Goal: Task Accomplishment & Management: Manage account settings

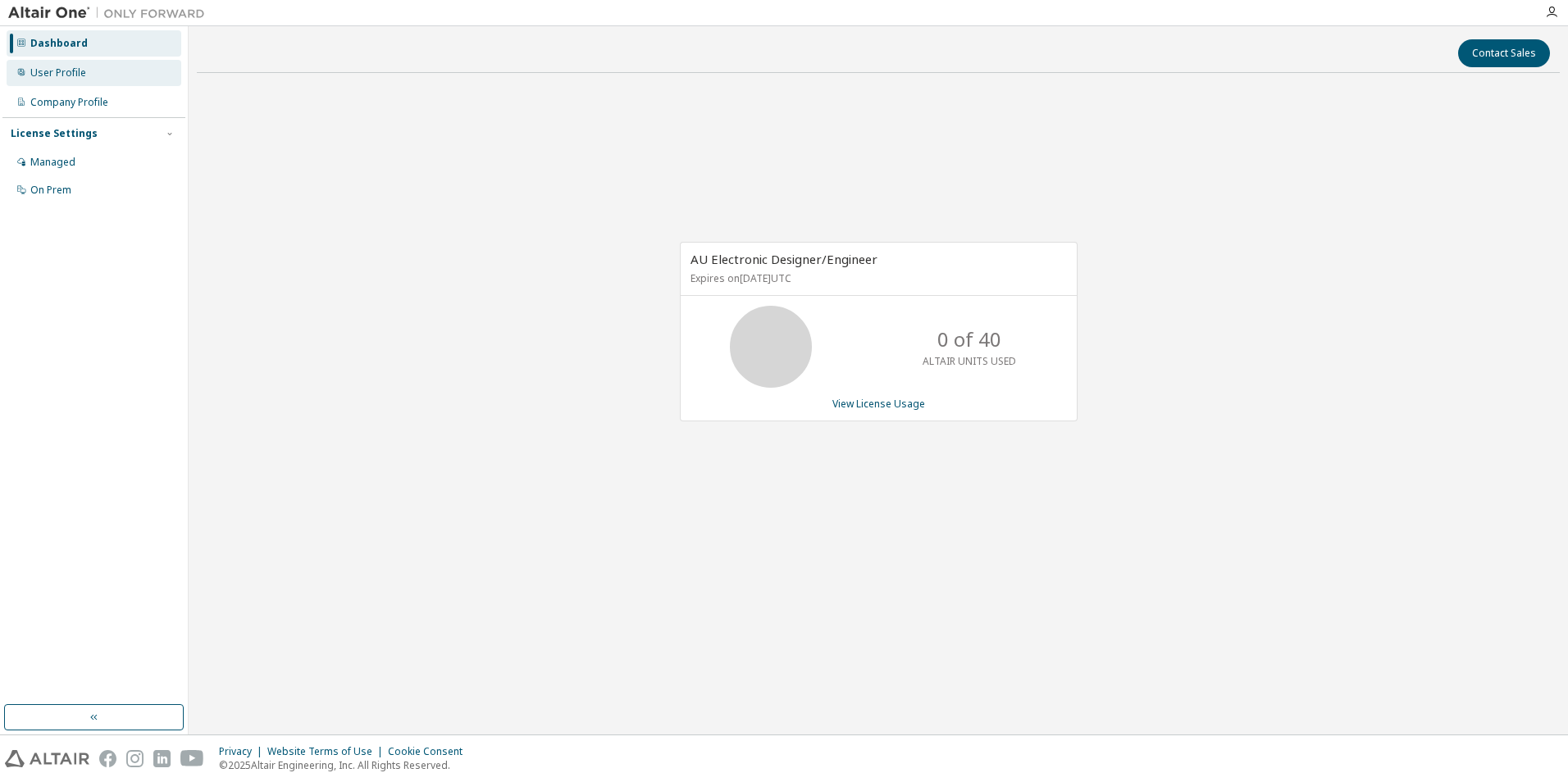
click at [52, 70] on div "User Profile" at bounding box center [58, 72] width 56 height 13
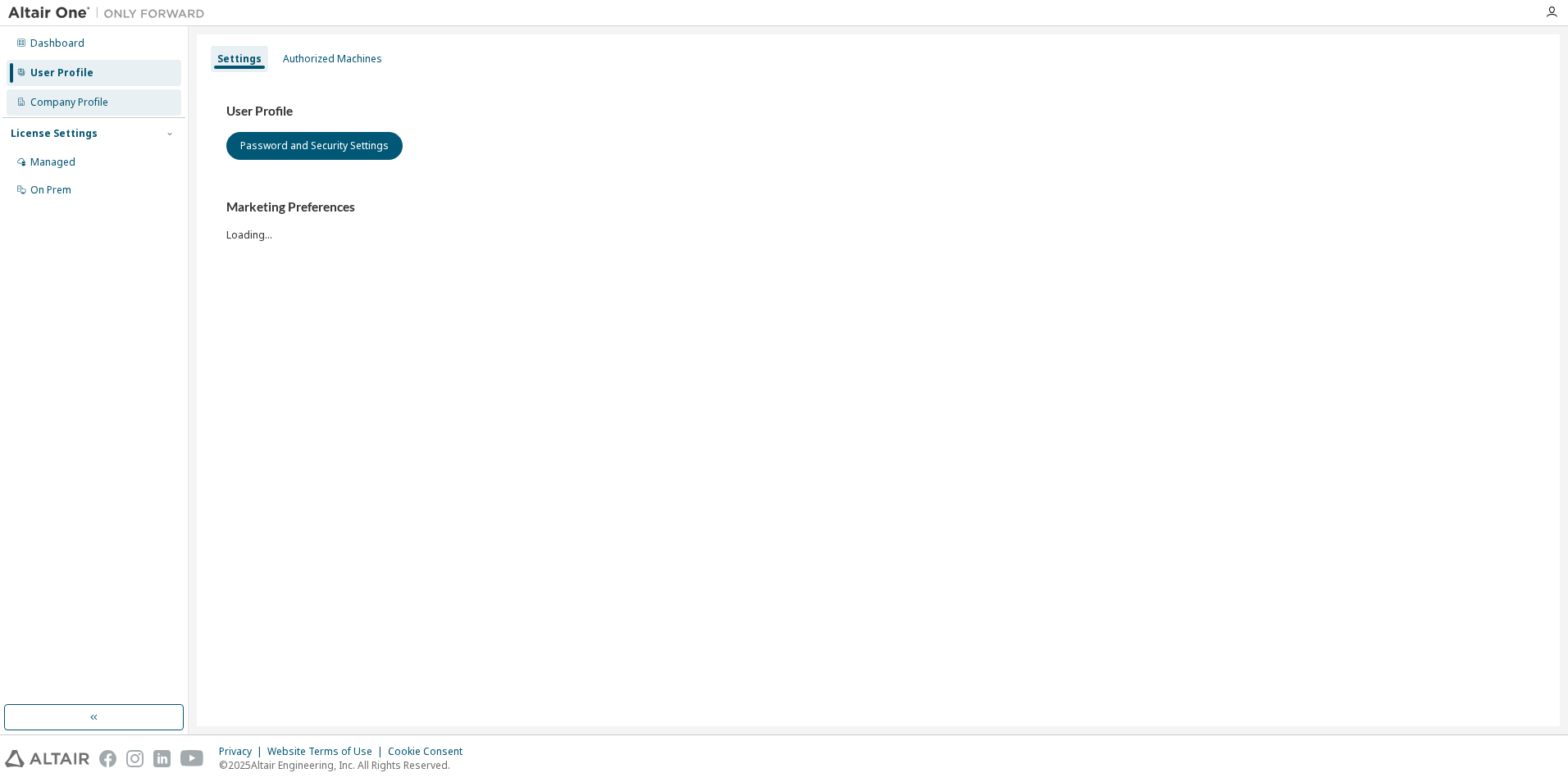
click at [72, 99] on div "Company Profile" at bounding box center [69, 102] width 78 height 13
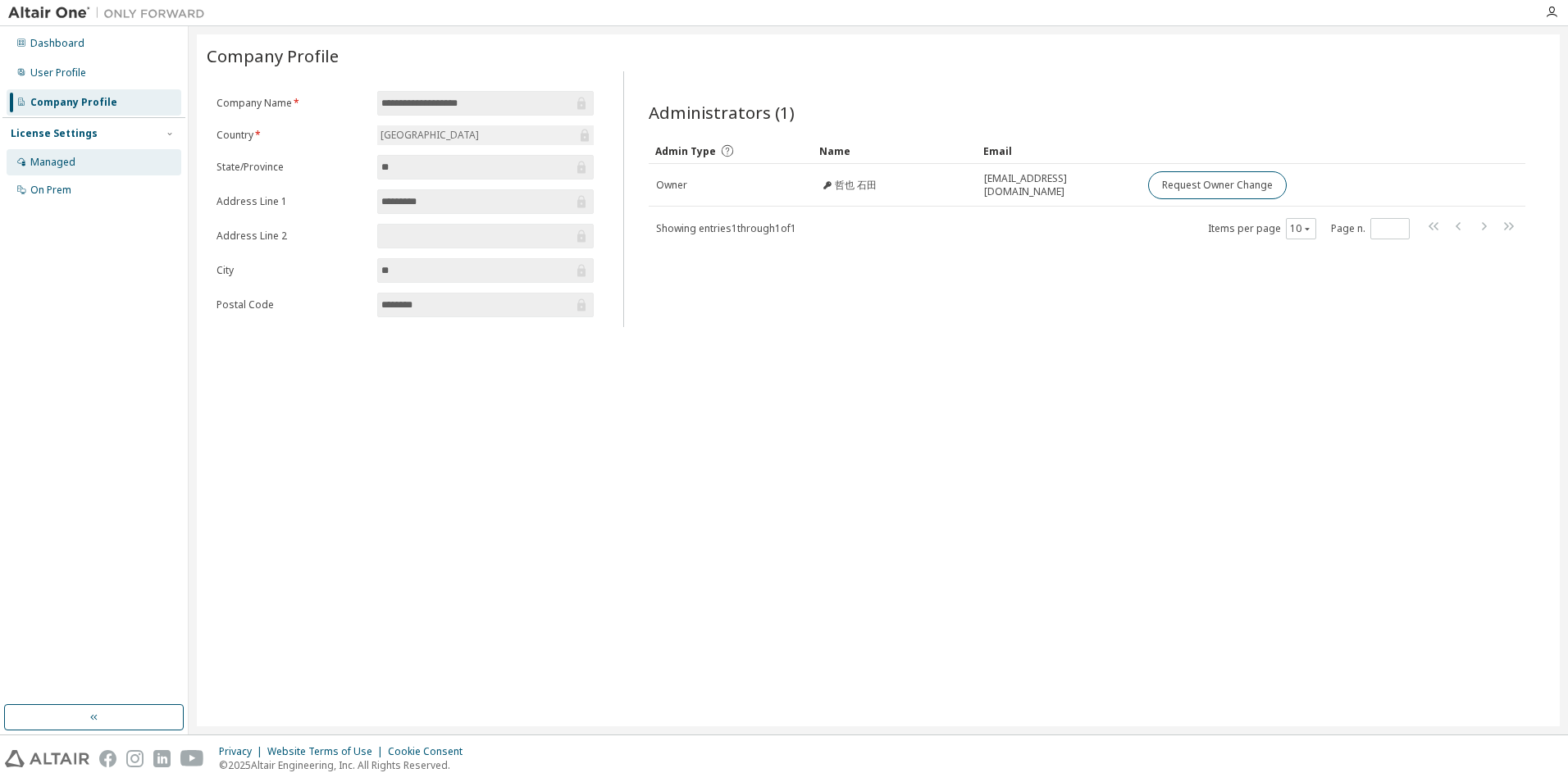
click at [84, 158] on div "Managed" at bounding box center [94, 162] width 175 height 26
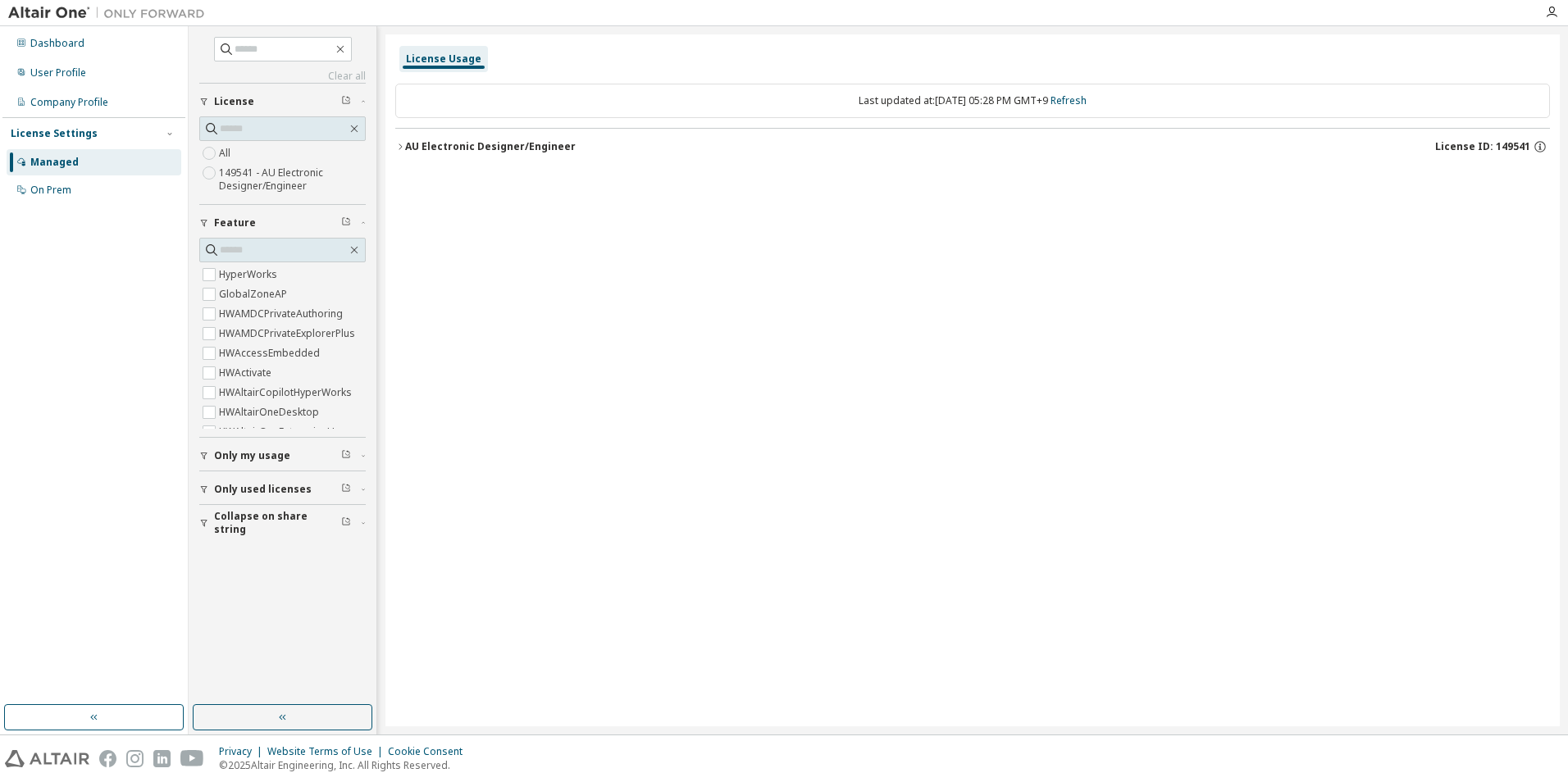
click at [412, 144] on div "AU Electronic Designer/Engineer" at bounding box center [490, 147] width 171 height 13
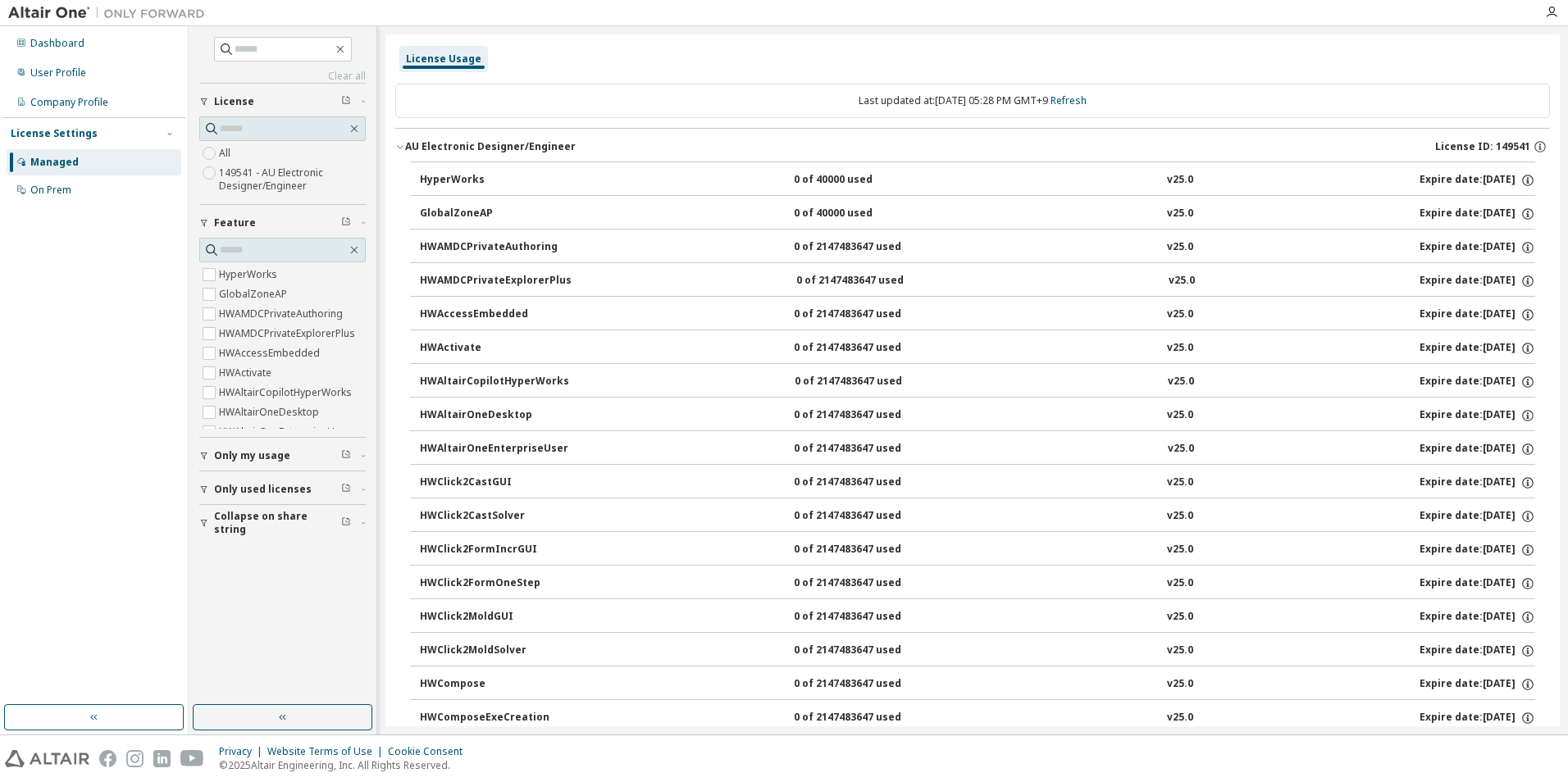
click at [410, 146] on div "AU Electronic Designer/Engineer" at bounding box center [490, 147] width 171 height 13
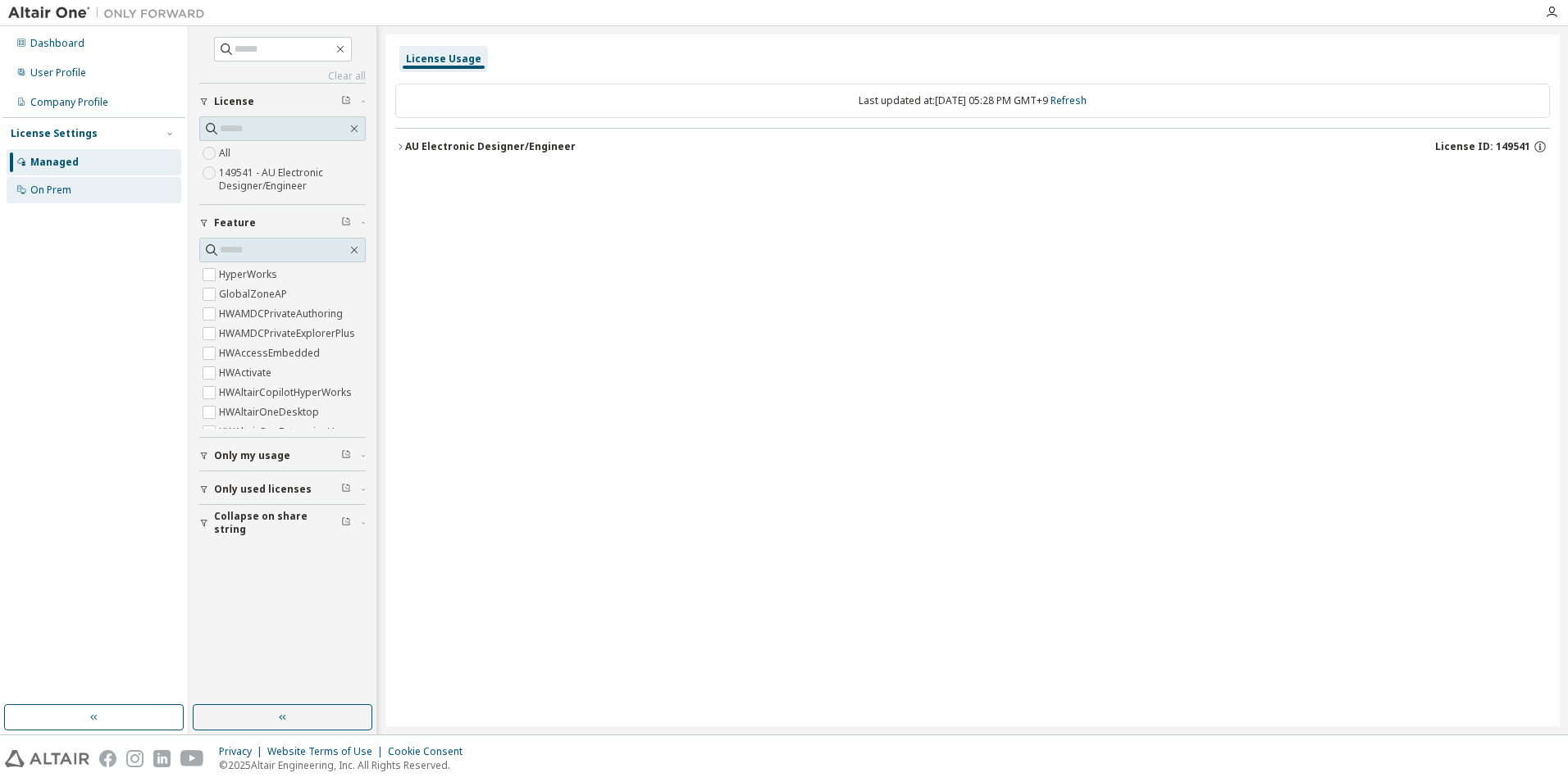
click at [47, 186] on div "On Prem" at bounding box center [51, 190] width 41 height 13
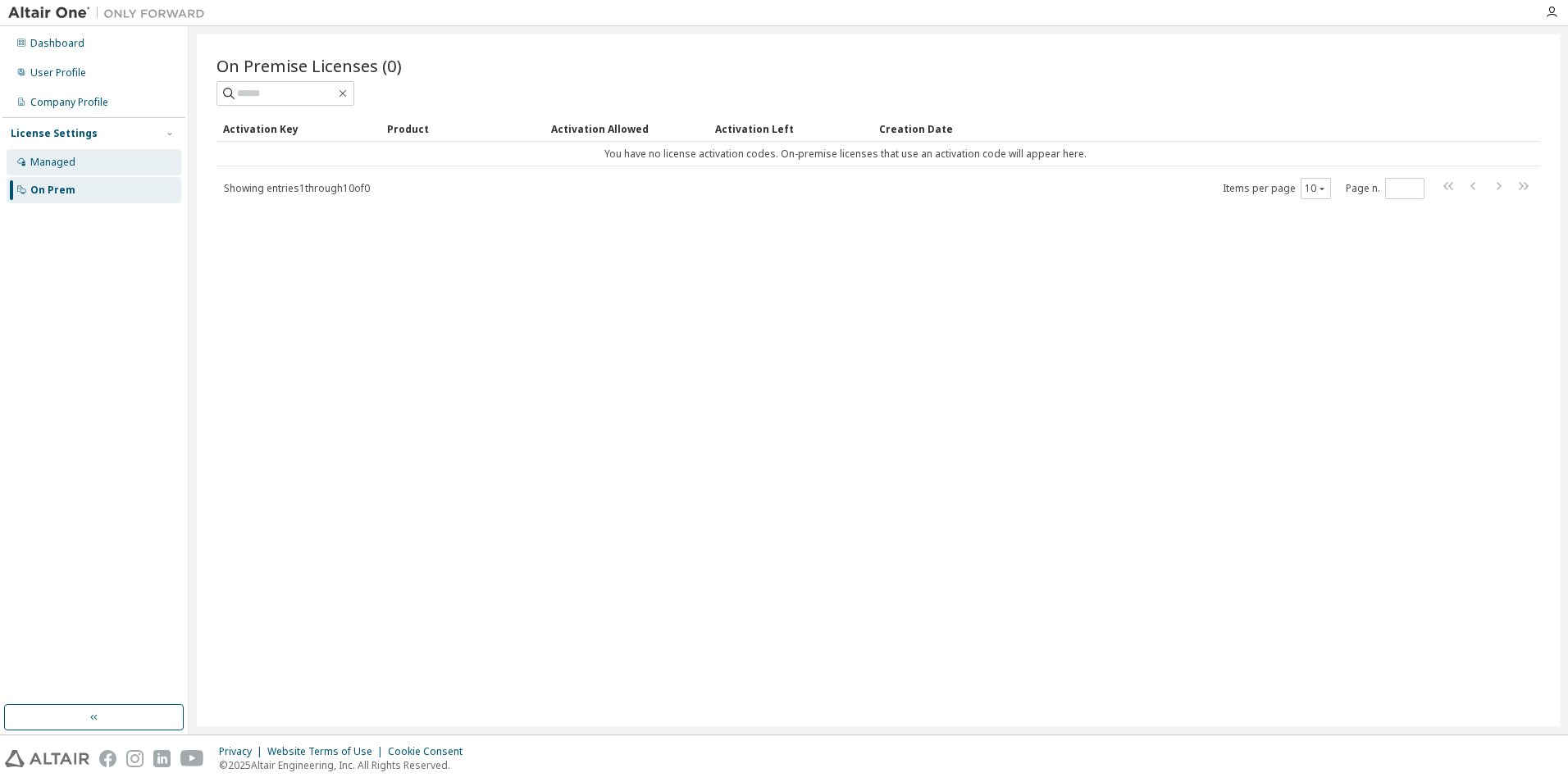
click at [71, 168] on div "Managed" at bounding box center [53, 162] width 45 height 13
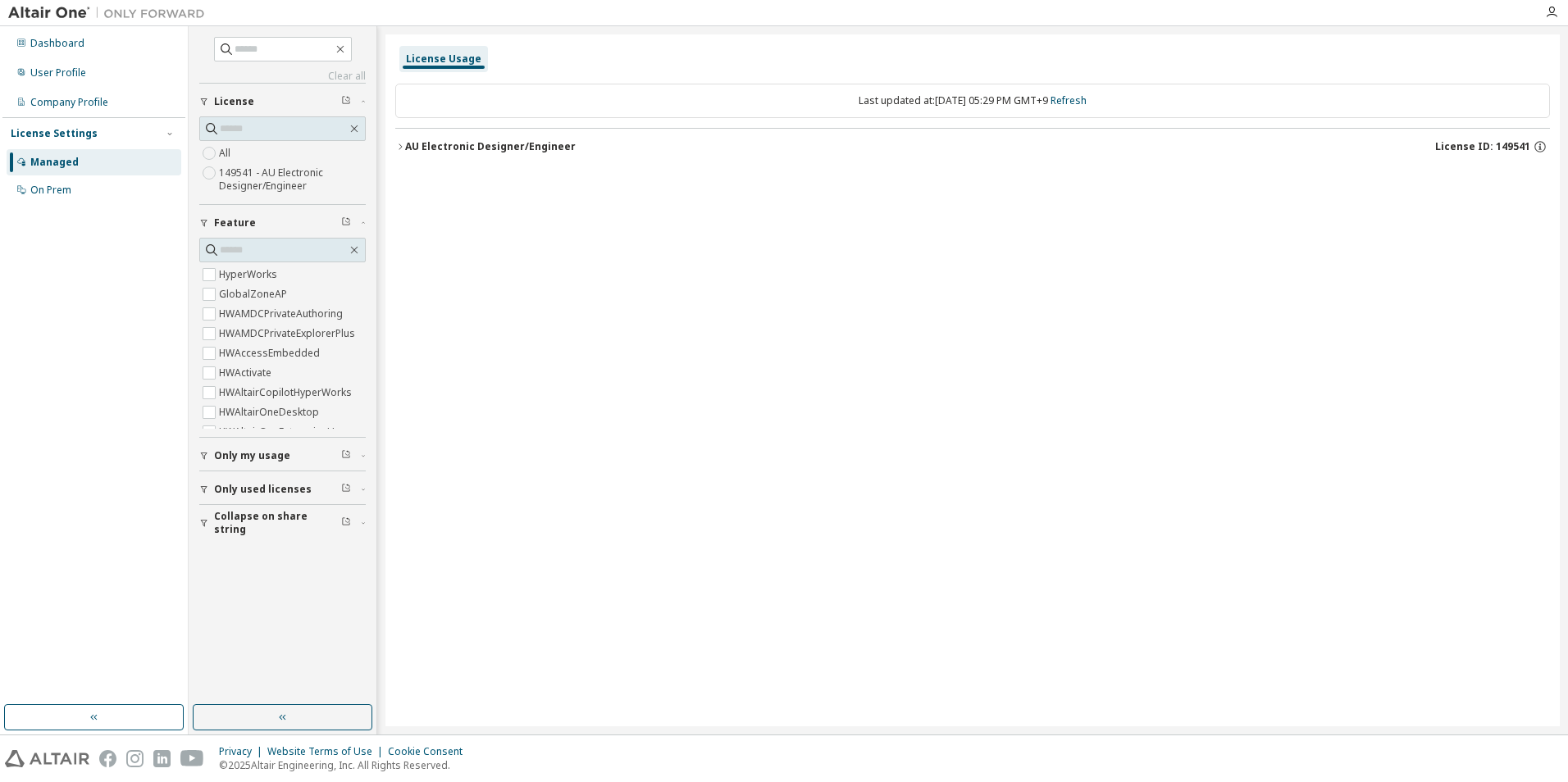
click at [92, 135] on div "License Settings" at bounding box center [93, 133] width 166 height 15
click at [106, 104] on div "Company Profile" at bounding box center [69, 102] width 78 height 13
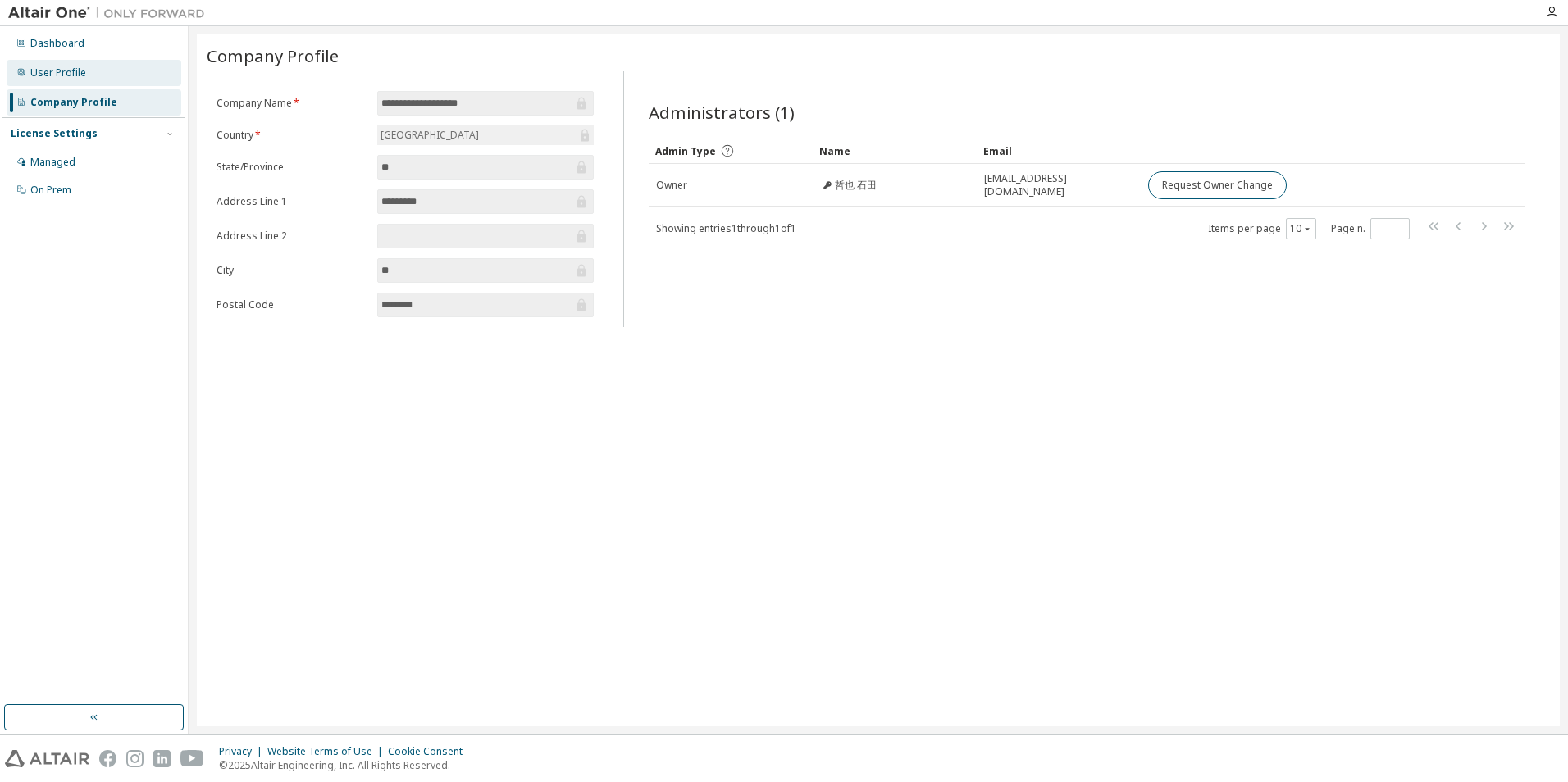
click at [63, 72] on div "User Profile" at bounding box center [58, 72] width 56 height 13
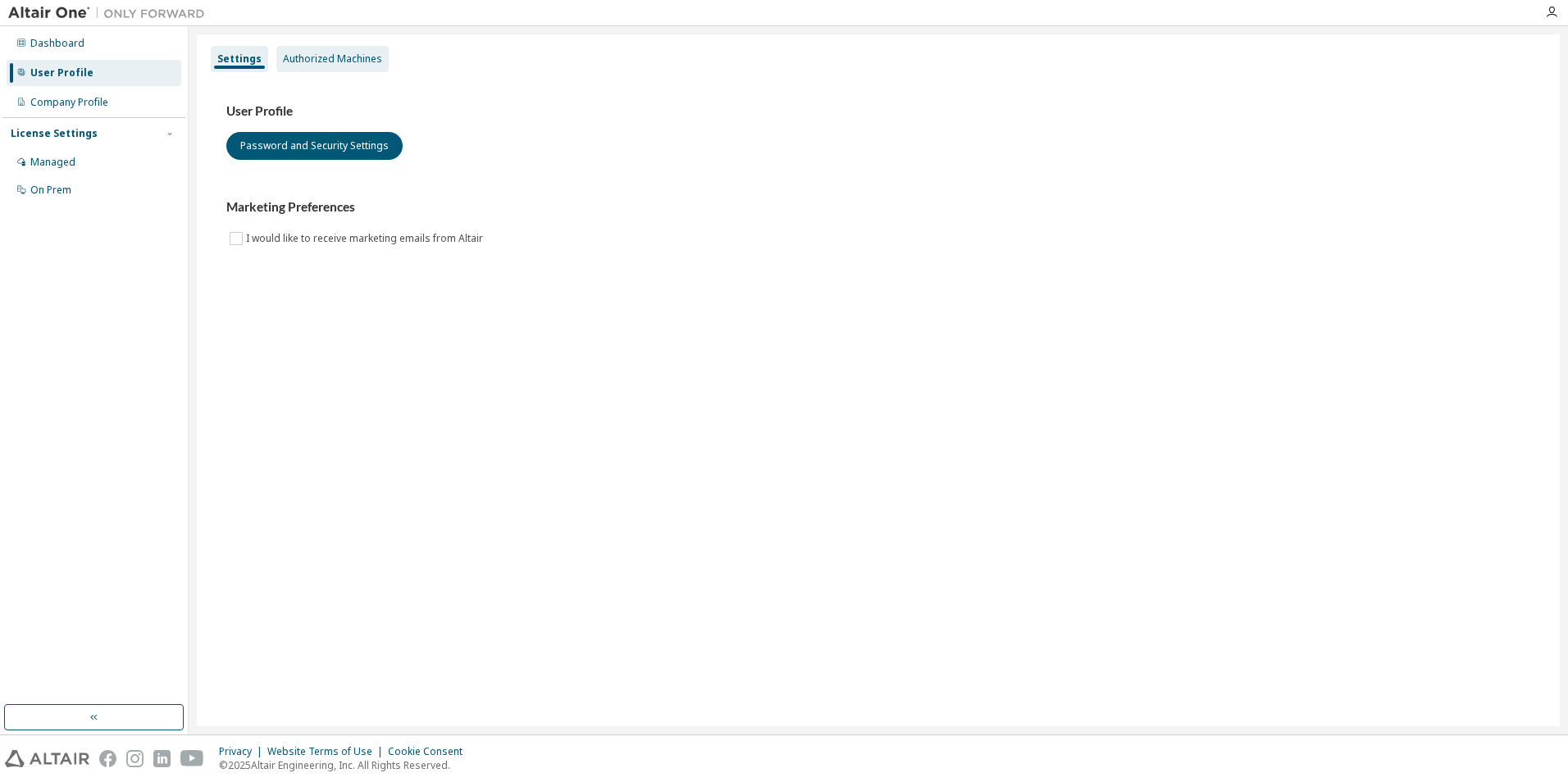
click at [299, 59] on div "Authorized Machines" at bounding box center [332, 59] width 99 height 13
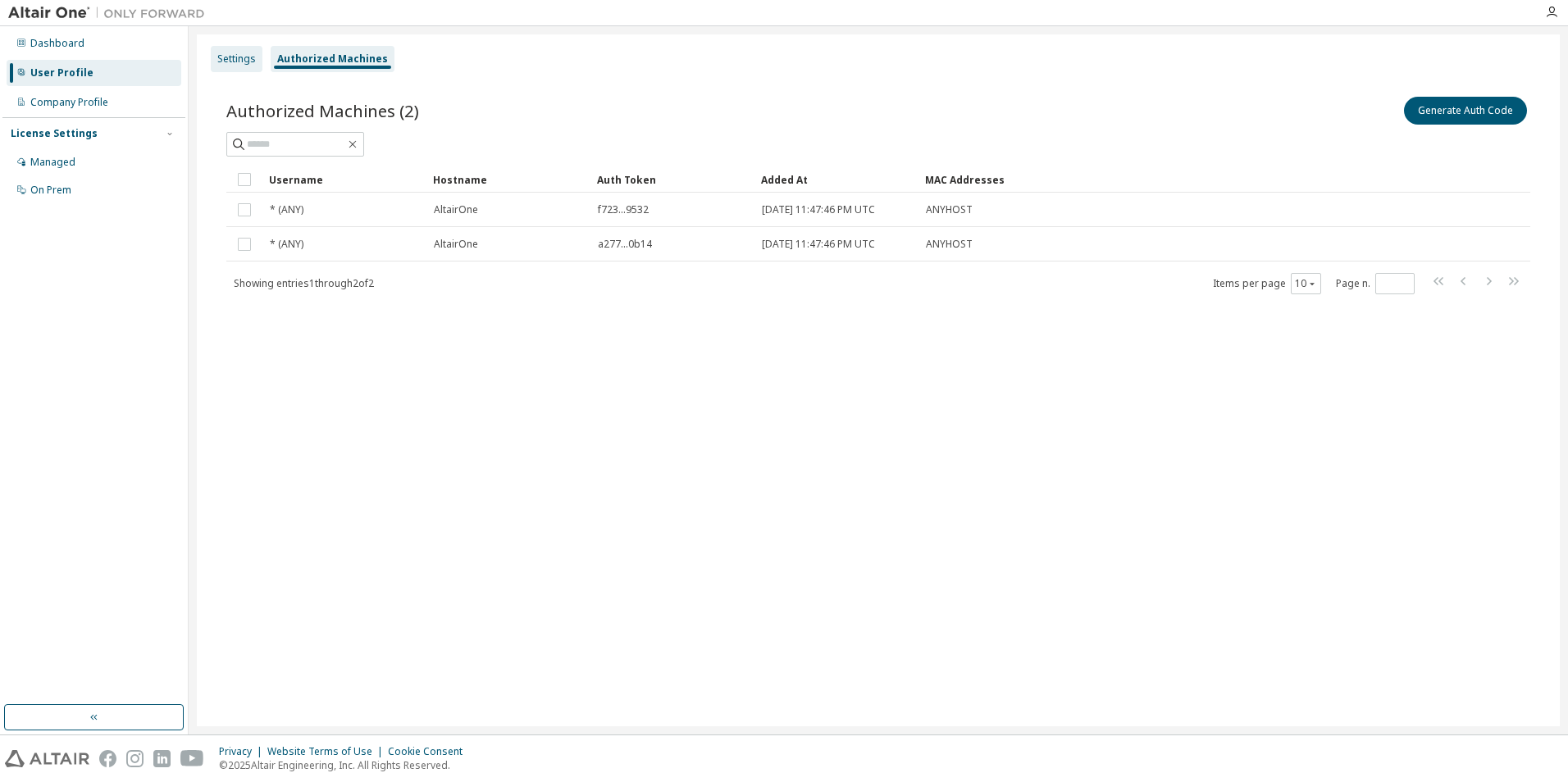
click at [242, 53] on div "Settings" at bounding box center [236, 59] width 39 height 13
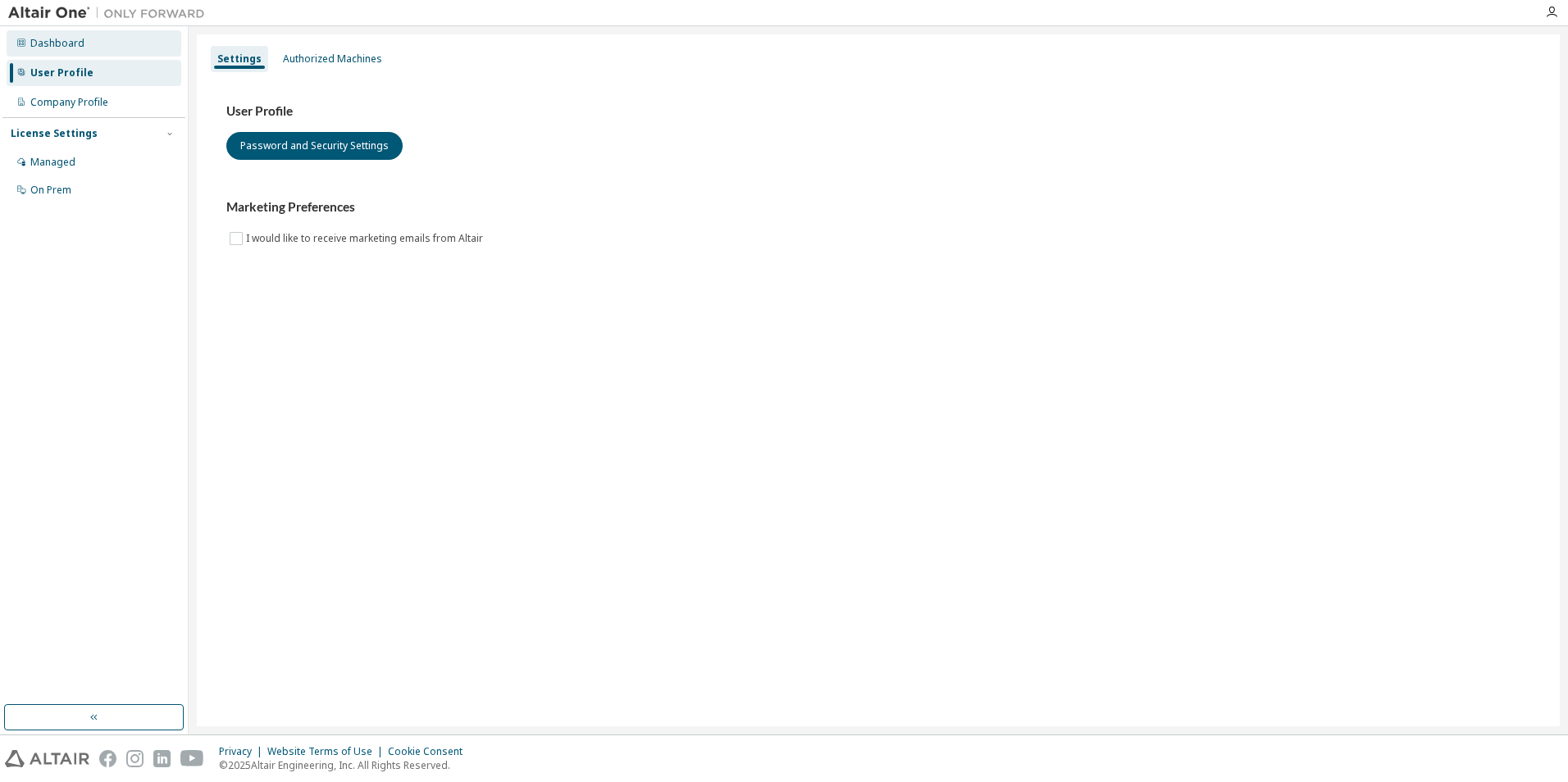
click at [69, 43] on div "Dashboard" at bounding box center [57, 43] width 54 height 13
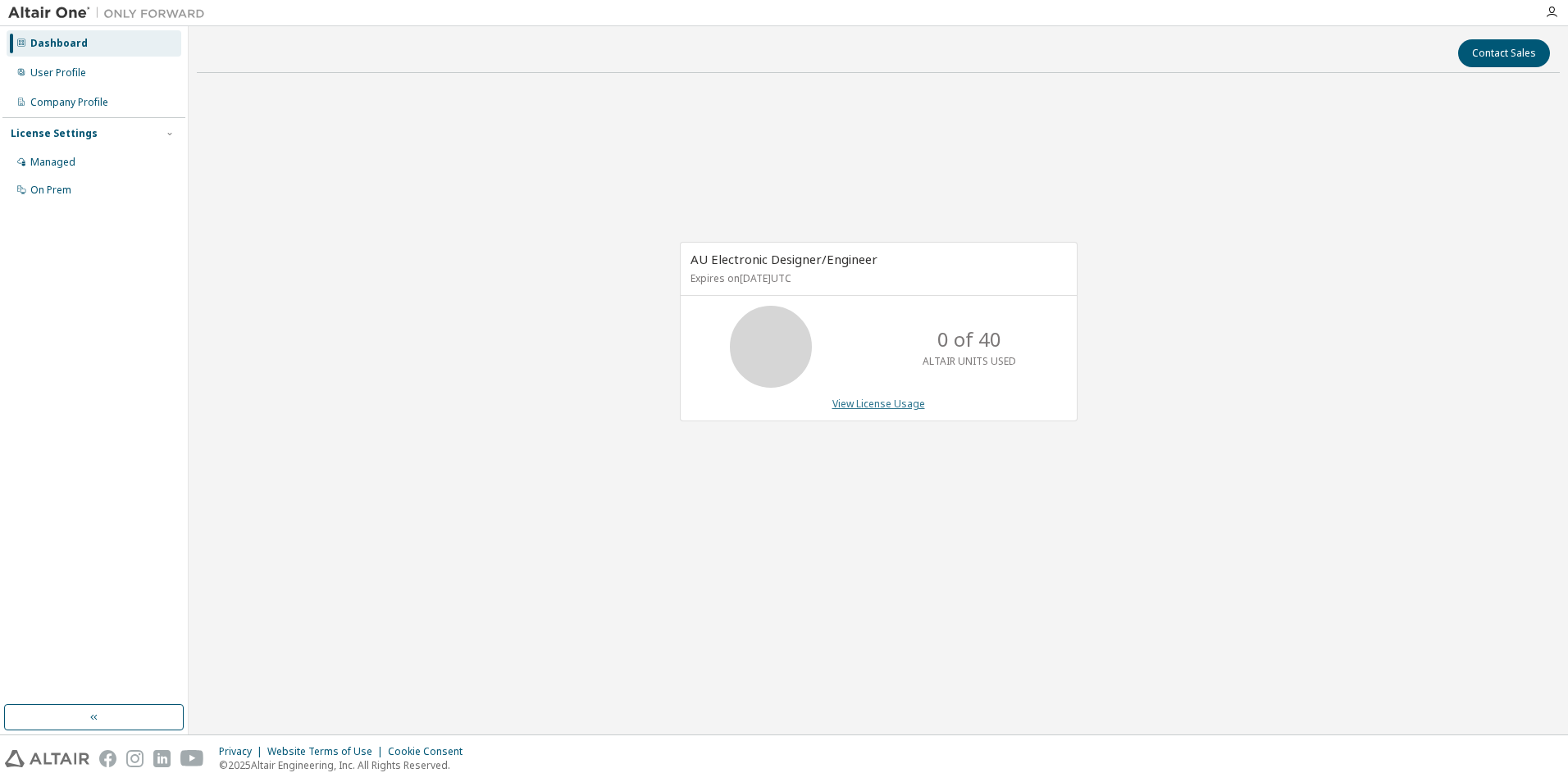
click at [866, 401] on link "View License Usage" at bounding box center [878, 404] width 92 height 14
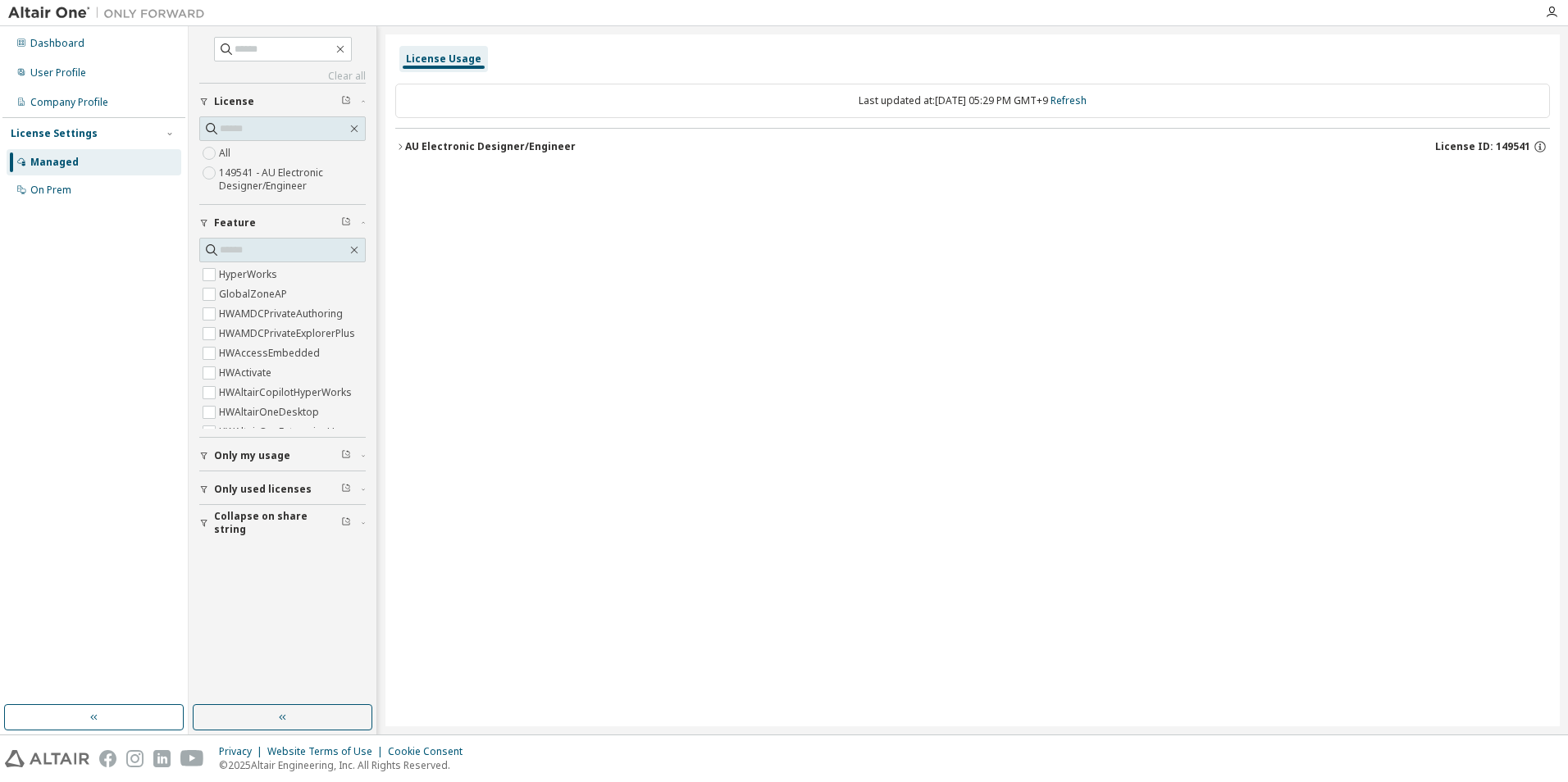
click at [428, 127] on div "Last updated at: Wed 2025-09-10 05:29 PM GMT+9 Refresh AU Electronic Designer/E…" at bounding box center [971, 124] width 1154 height 101
click at [421, 145] on div "AU Electronic Designer/Engineer" at bounding box center [490, 147] width 171 height 13
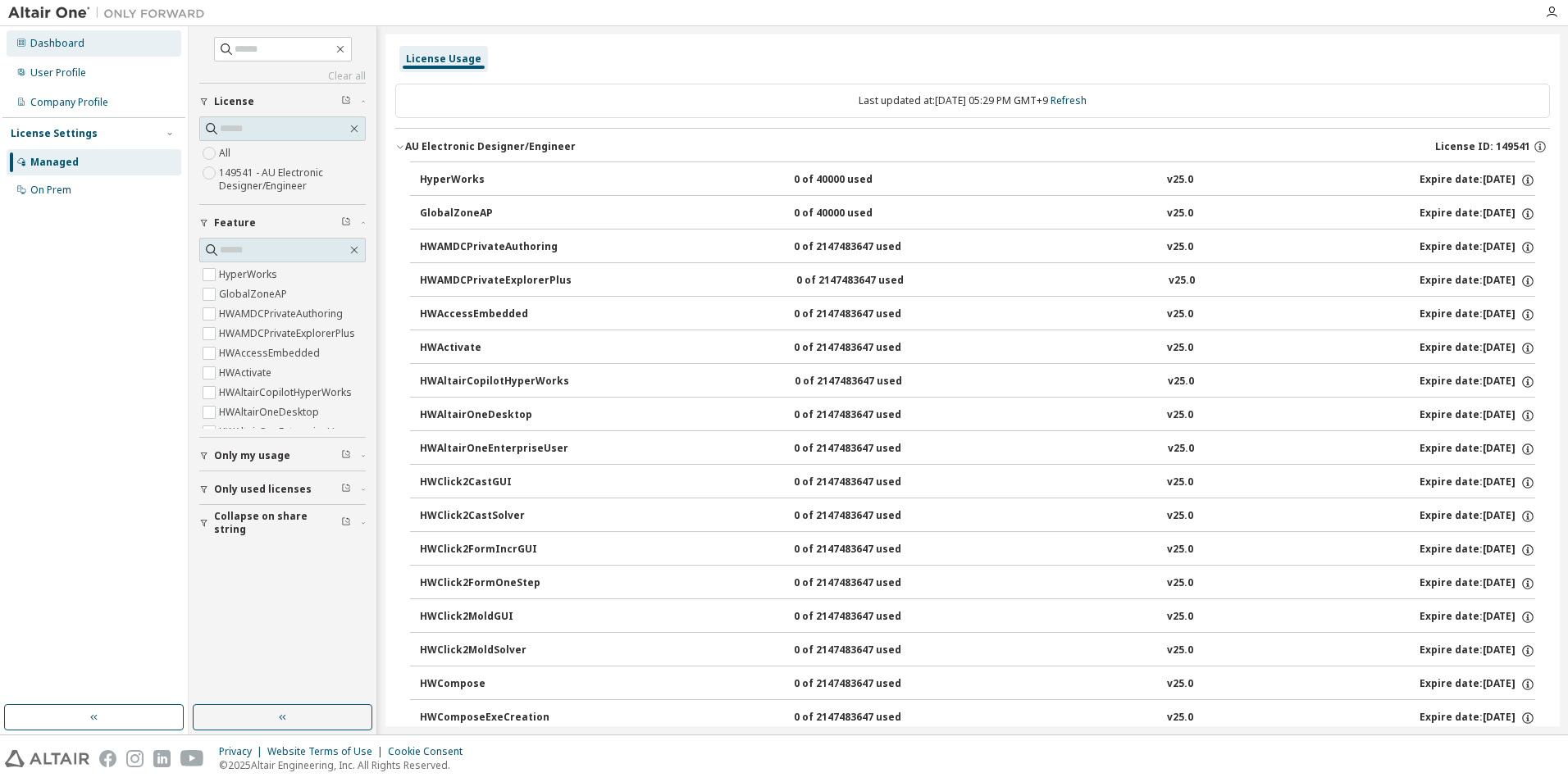
click at [85, 41] on div "Dashboard" at bounding box center [94, 43] width 175 height 26
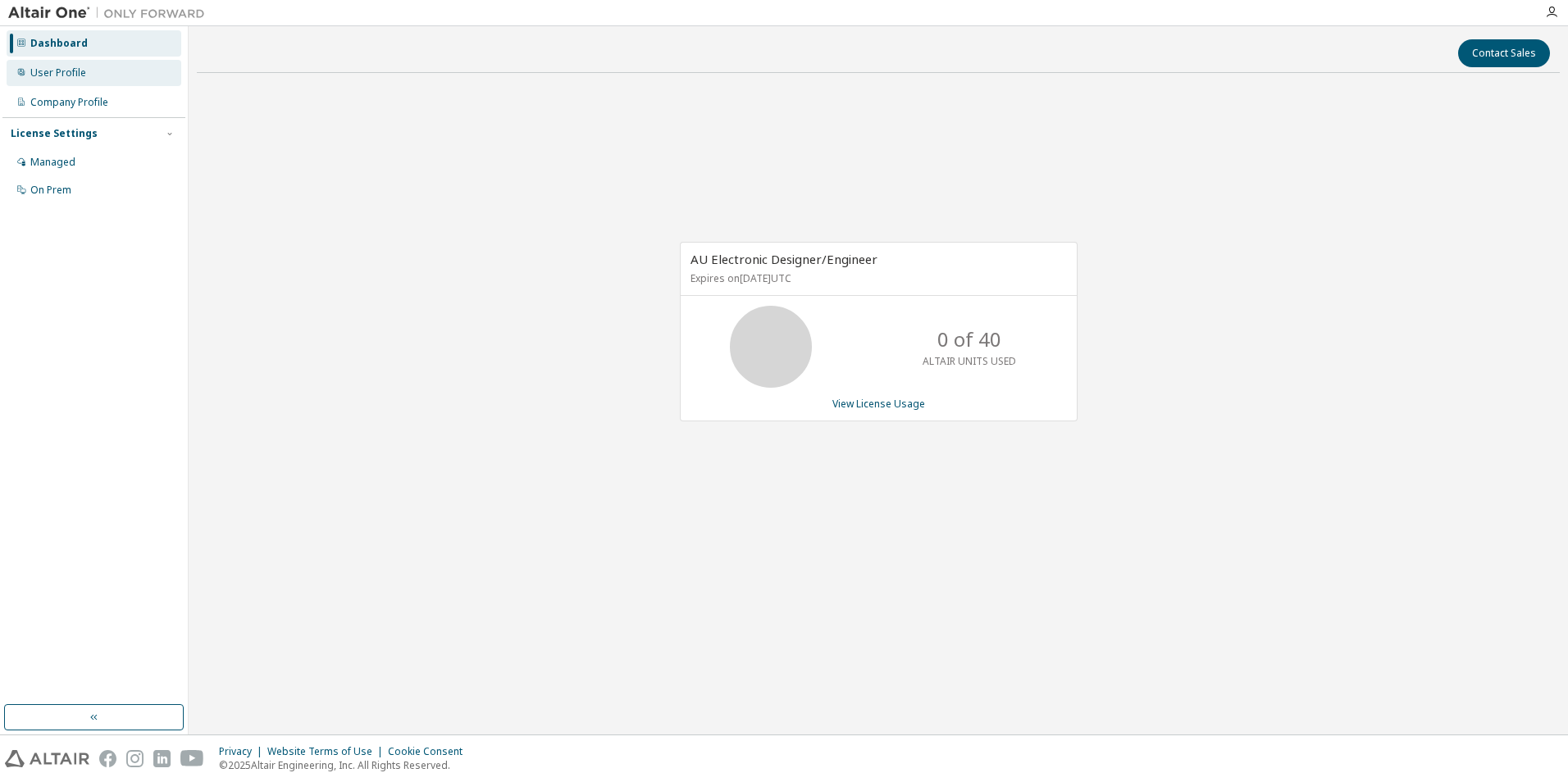
click at [66, 75] on div "User Profile" at bounding box center [58, 72] width 56 height 13
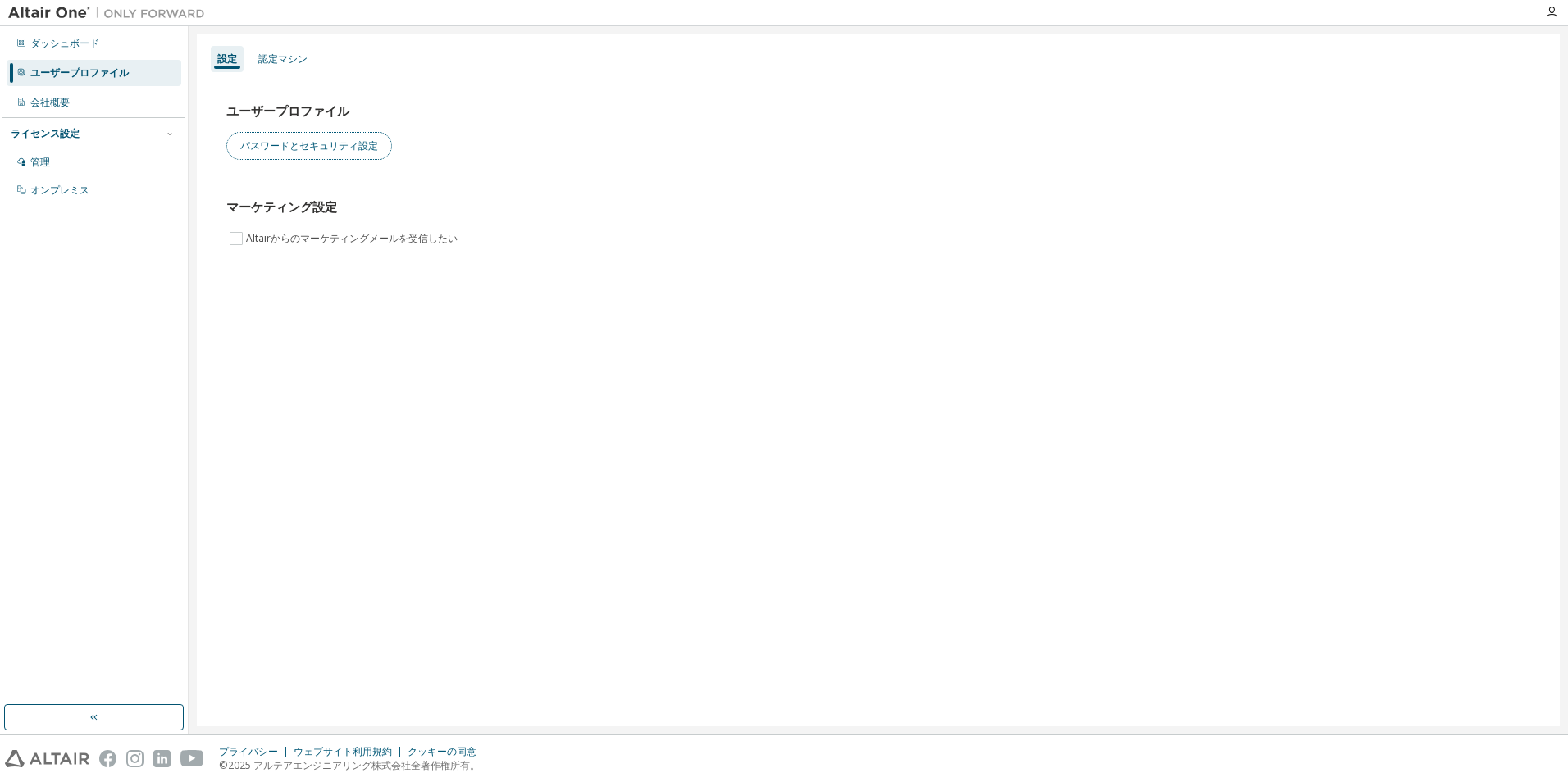
click at [344, 146] on button "パスワードとセキュリティ設定" at bounding box center [309, 146] width 166 height 28
click at [47, 13] on img at bounding box center [111, 13] width 205 height 16
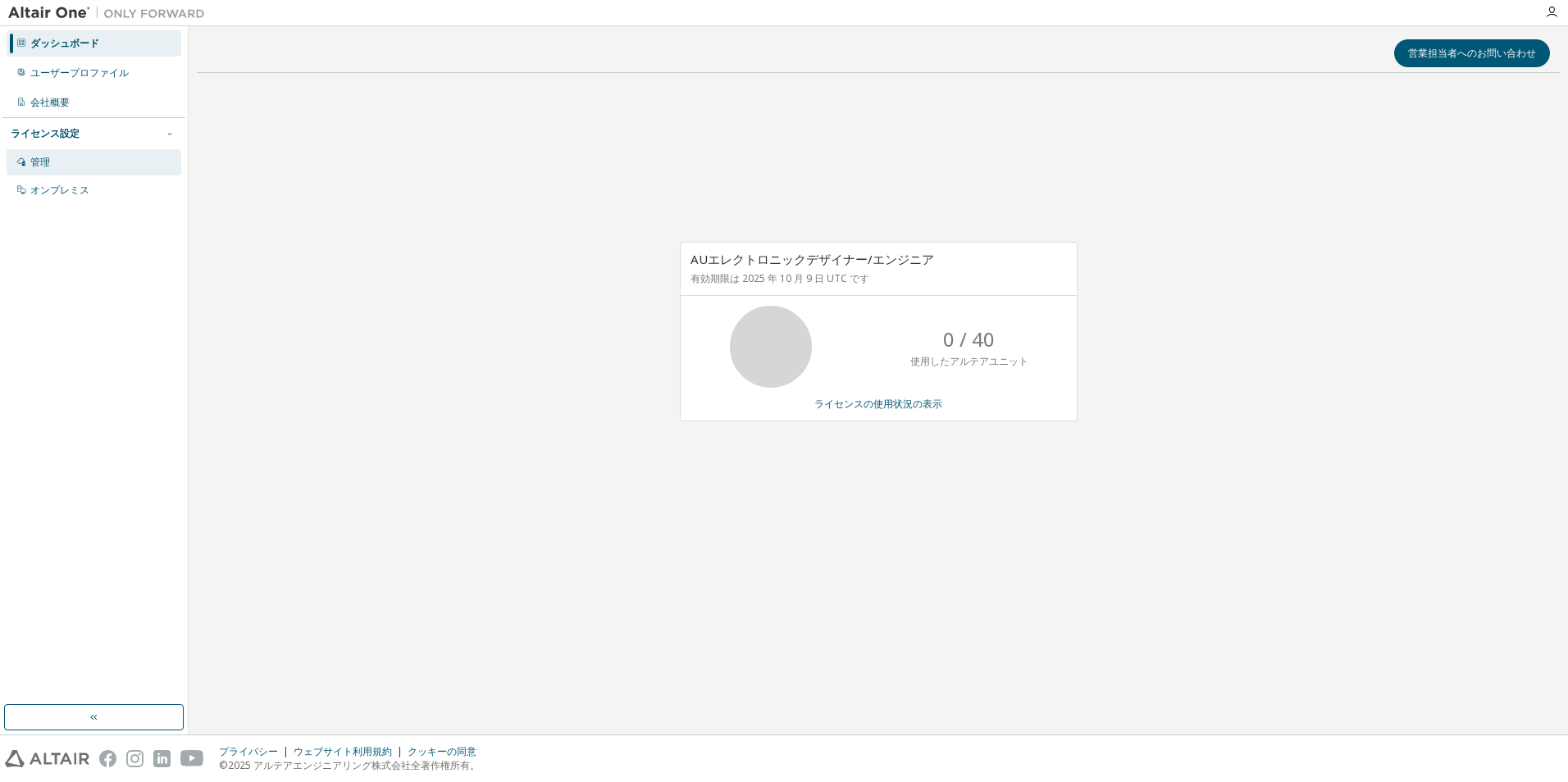
click at [85, 160] on div "管理" at bounding box center [94, 162] width 175 height 26
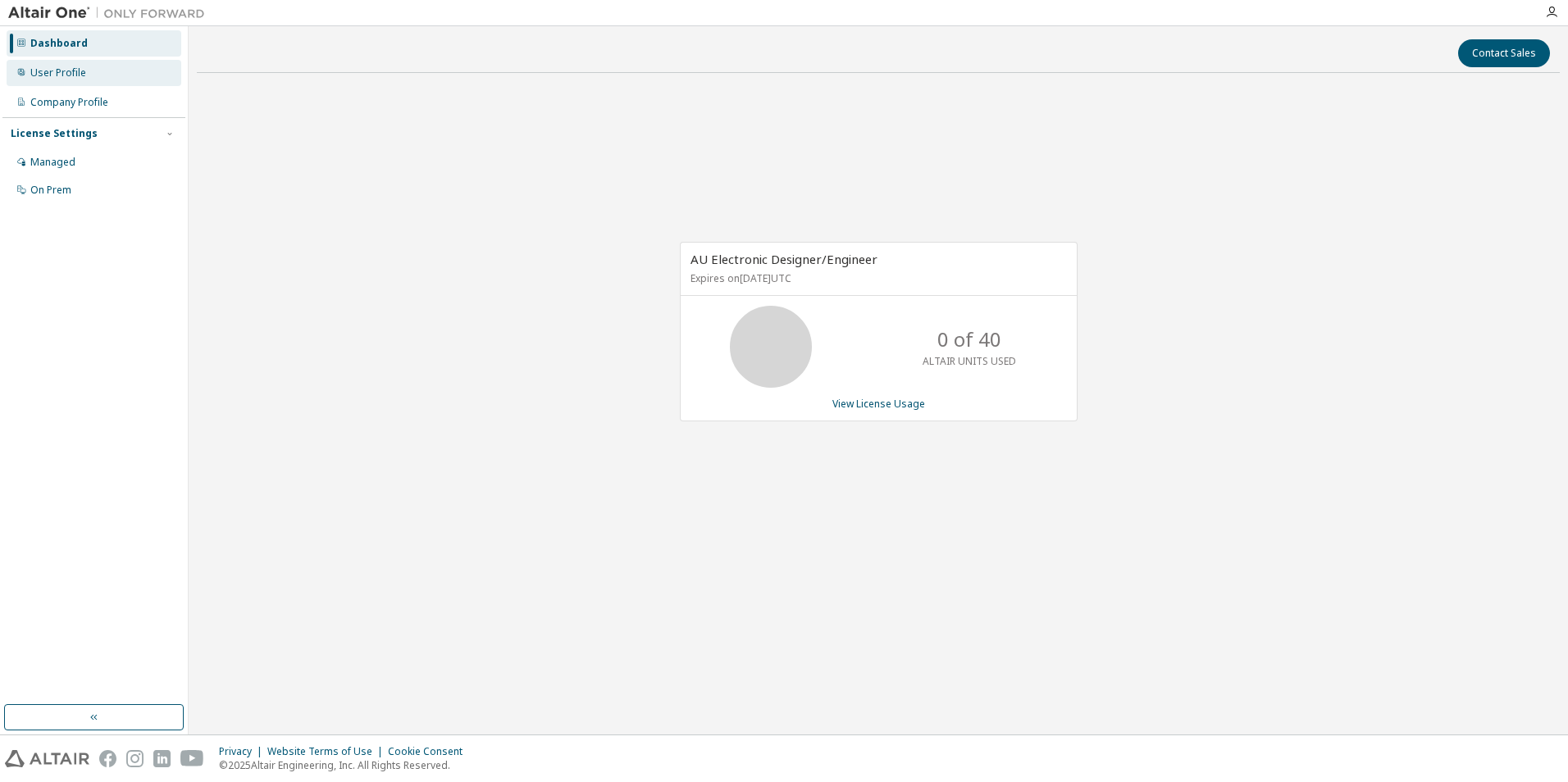
click at [78, 68] on div "User Profile" at bounding box center [58, 72] width 56 height 13
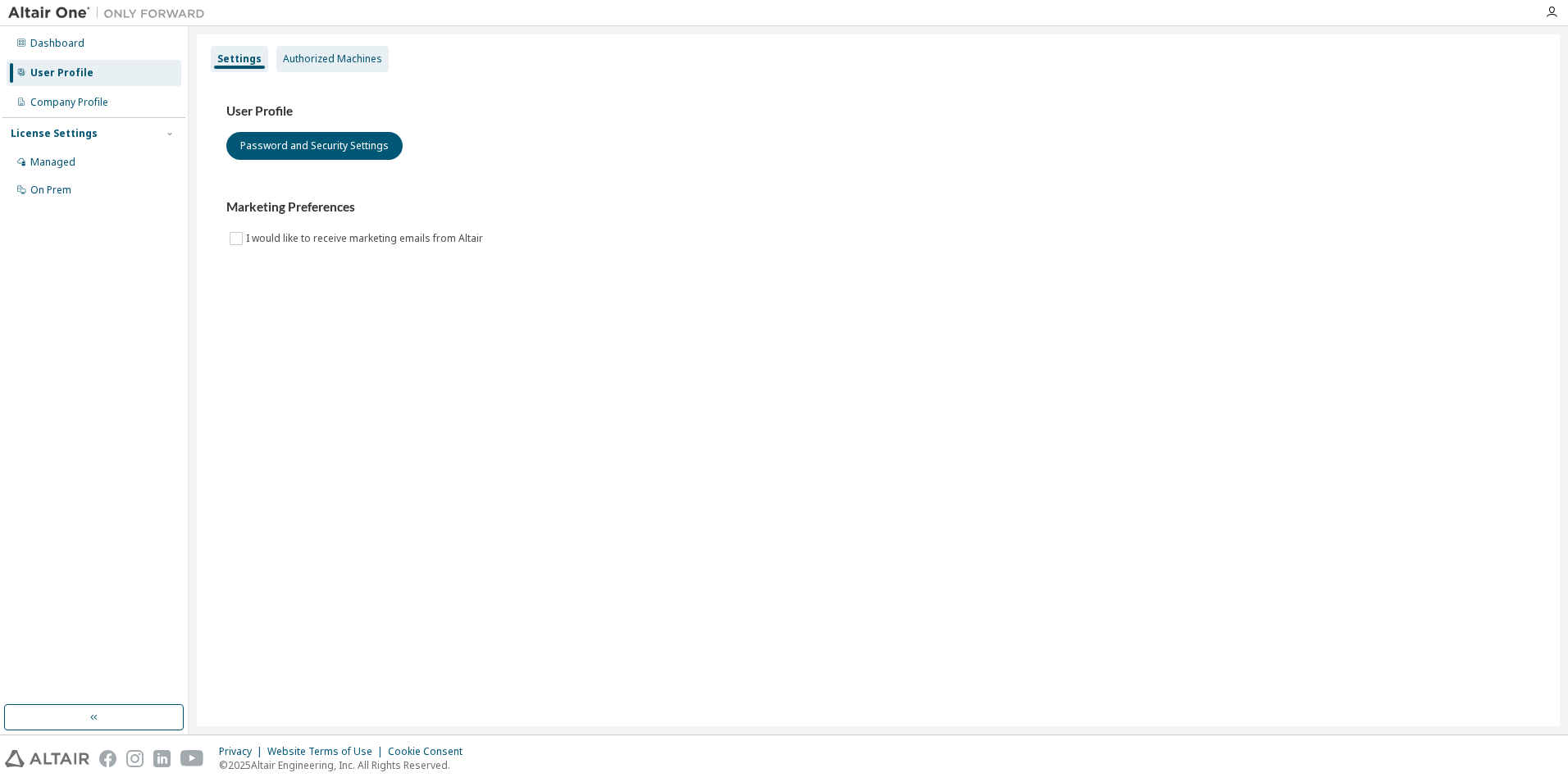
click at [322, 53] on div "Authorized Machines" at bounding box center [332, 59] width 99 height 13
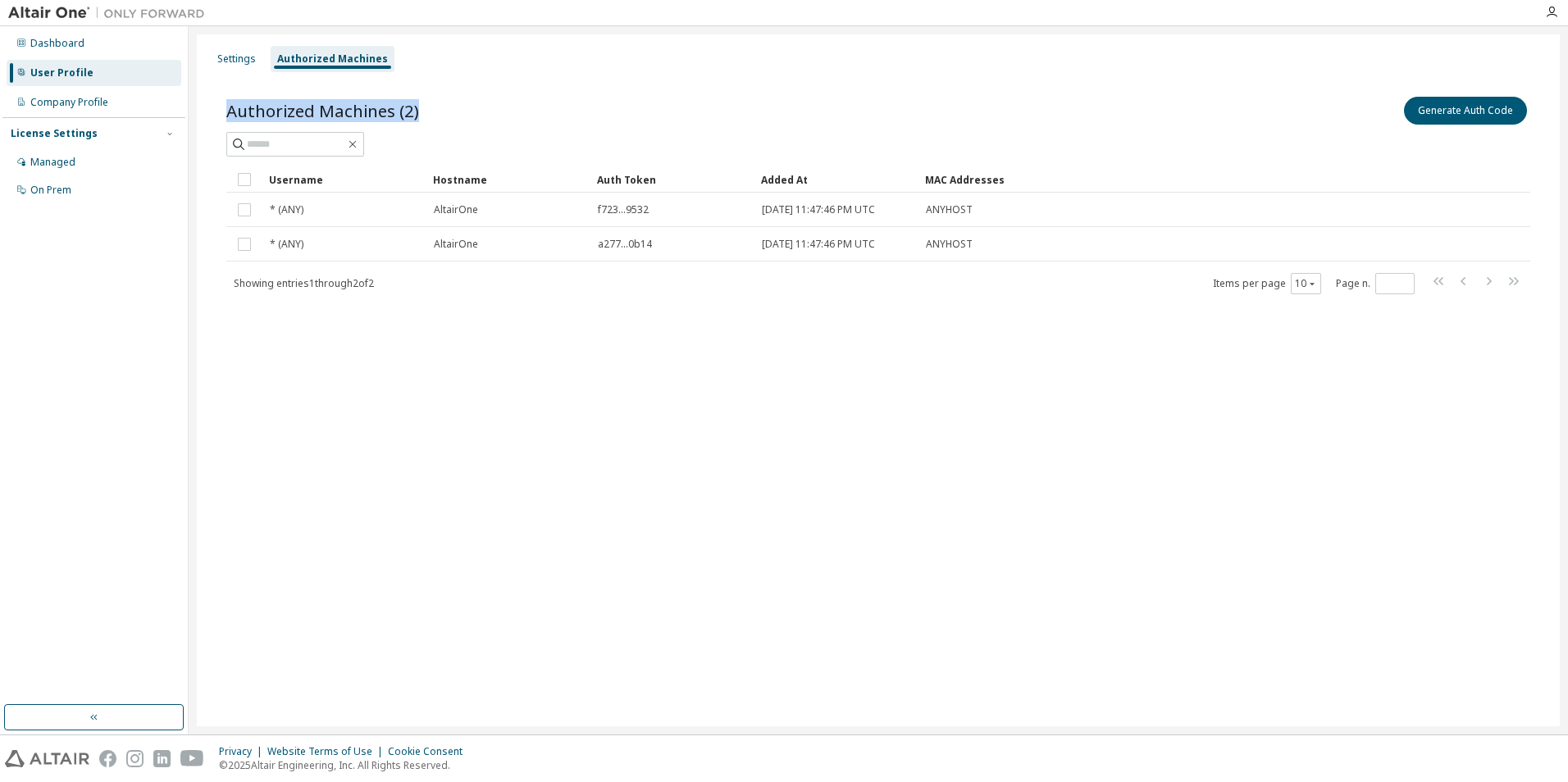
drag, startPoint x: 221, startPoint y: 109, endPoint x: 456, endPoint y: 109, distance: 235.0
click at [456, 109] on div "Authorized Machines (2) Generate Auth Code Clear Load Save Save As Field Operat…" at bounding box center [878, 206] width 1343 height 264
click at [333, 292] on div "Showing entries 1 through 2 of 2 Items per page 10 Page n. *" at bounding box center [878, 284] width 1303 height 24
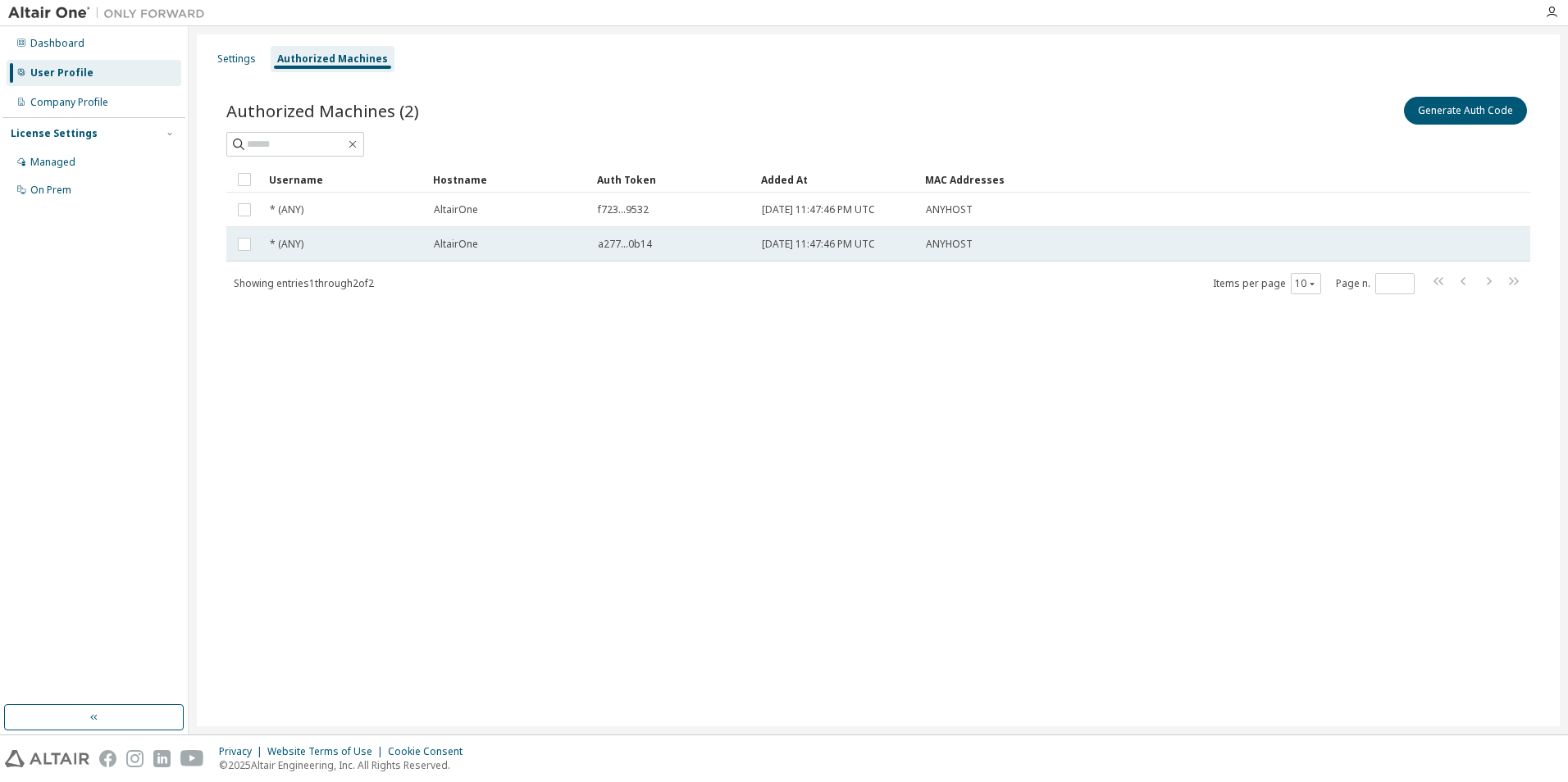
click at [289, 241] on span "* (ANY)" at bounding box center [286, 244] width 34 height 13
click at [311, 247] on div "* (ANY)" at bounding box center [344, 244] width 149 height 13
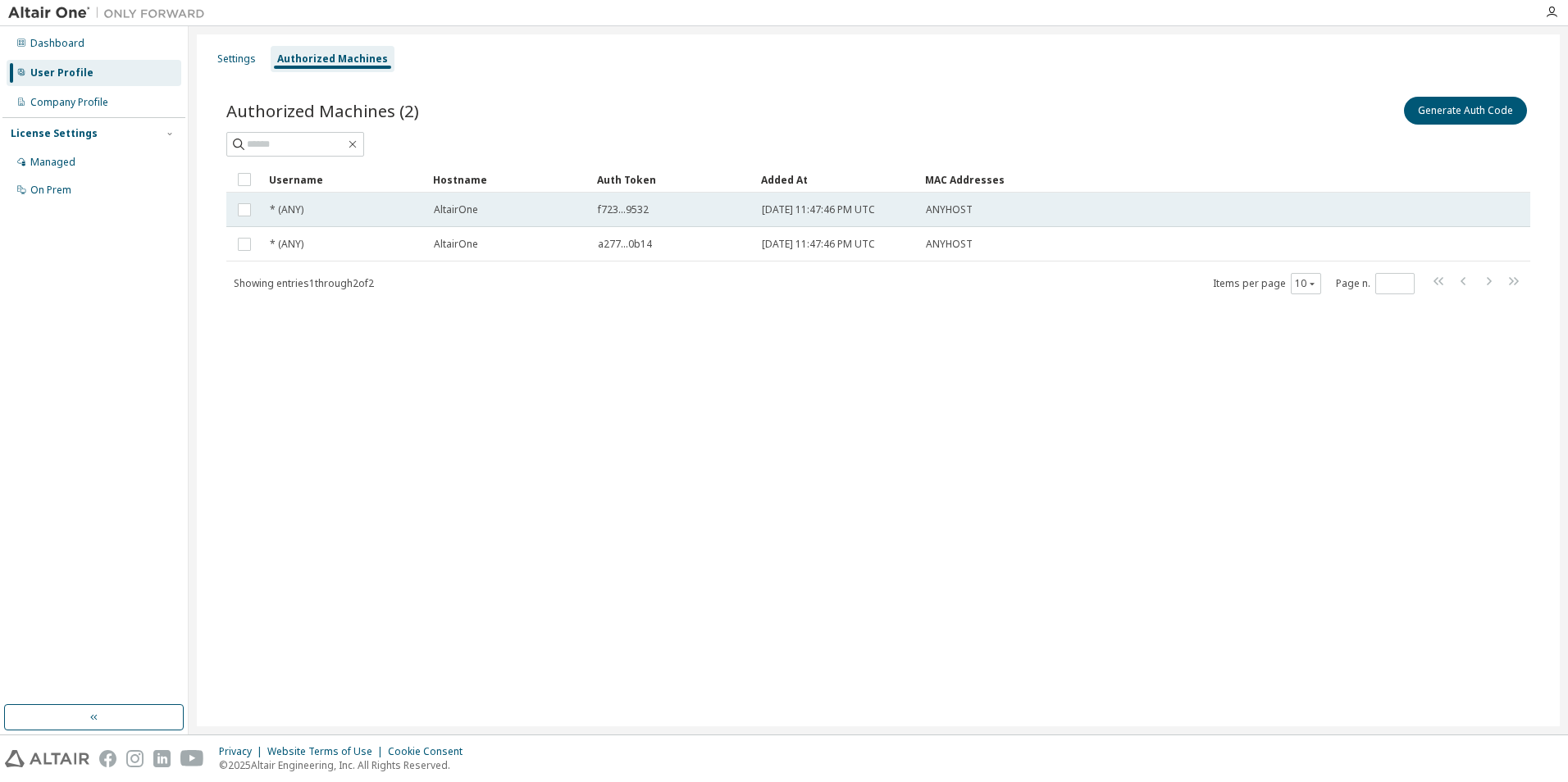
click at [278, 215] on span "* (ANY)" at bounding box center [286, 210] width 34 height 13
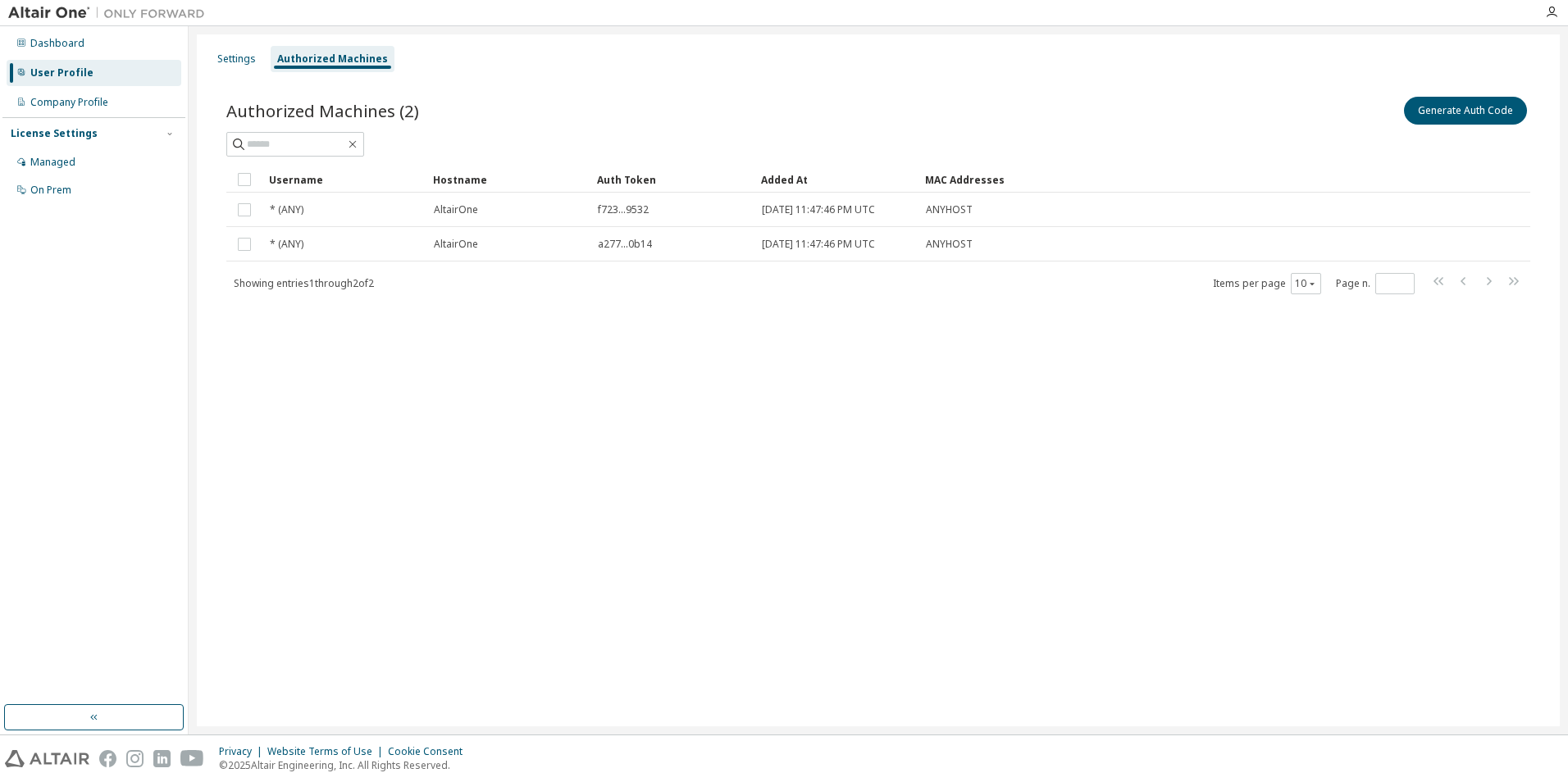
click at [393, 306] on div "Authorized Machines (2) Generate Auth Code Clear Load Save Save As Field Operat…" at bounding box center [878, 206] width 1343 height 264
click at [1466, 115] on button "Generate Auth Code" at bounding box center [1465, 110] width 123 height 28
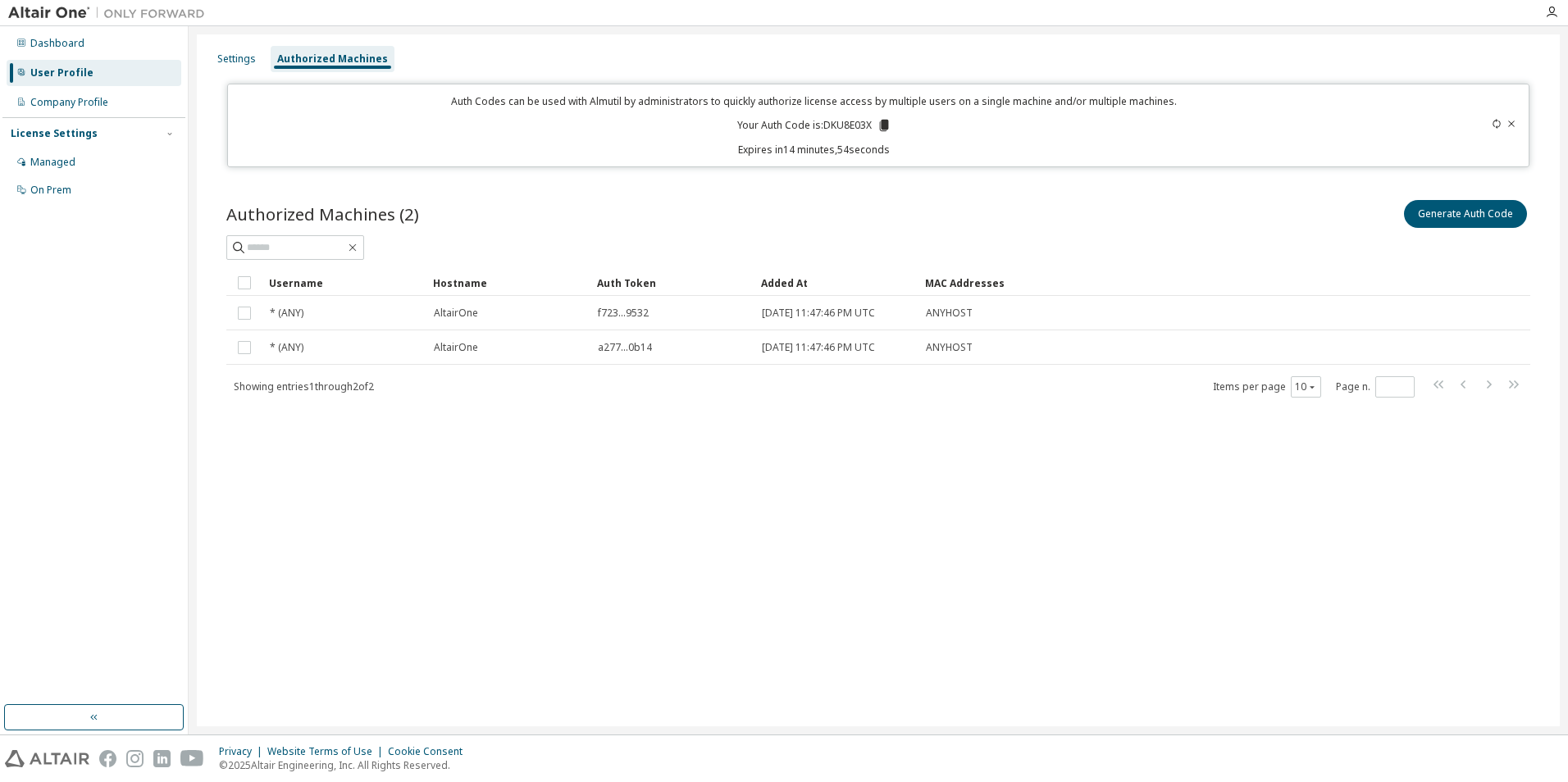
drag, startPoint x: 451, startPoint y: 101, endPoint x: 903, endPoint y: 143, distance: 453.9
click at [903, 143] on div "Auth Codes can be used with Almutil by administrators to quickly authorize lice…" at bounding box center [815, 125] width 1153 height 62
drag, startPoint x: 903, startPoint y: 143, endPoint x: 878, endPoint y: 152, distance: 26.6
copy div "Auth Codes can be used with Almutil by administrators to quickly authorize lice…"
click at [940, 224] on div "Generate Auth Code" at bounding box center [1204, 214] width 652 height 34
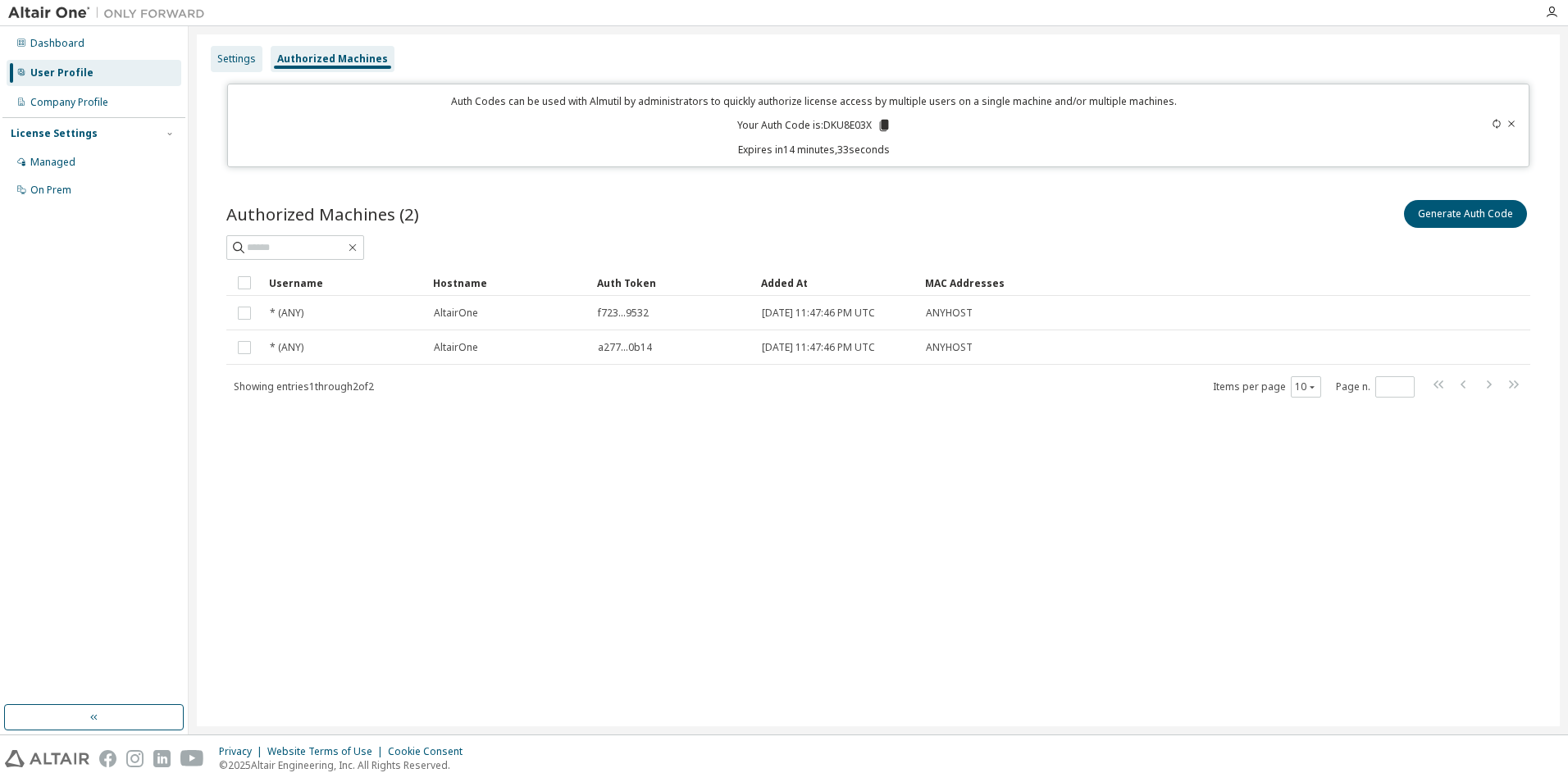
click at [229, 57] on div "Settings" at bounding box center [236, 59] width 39 height 13
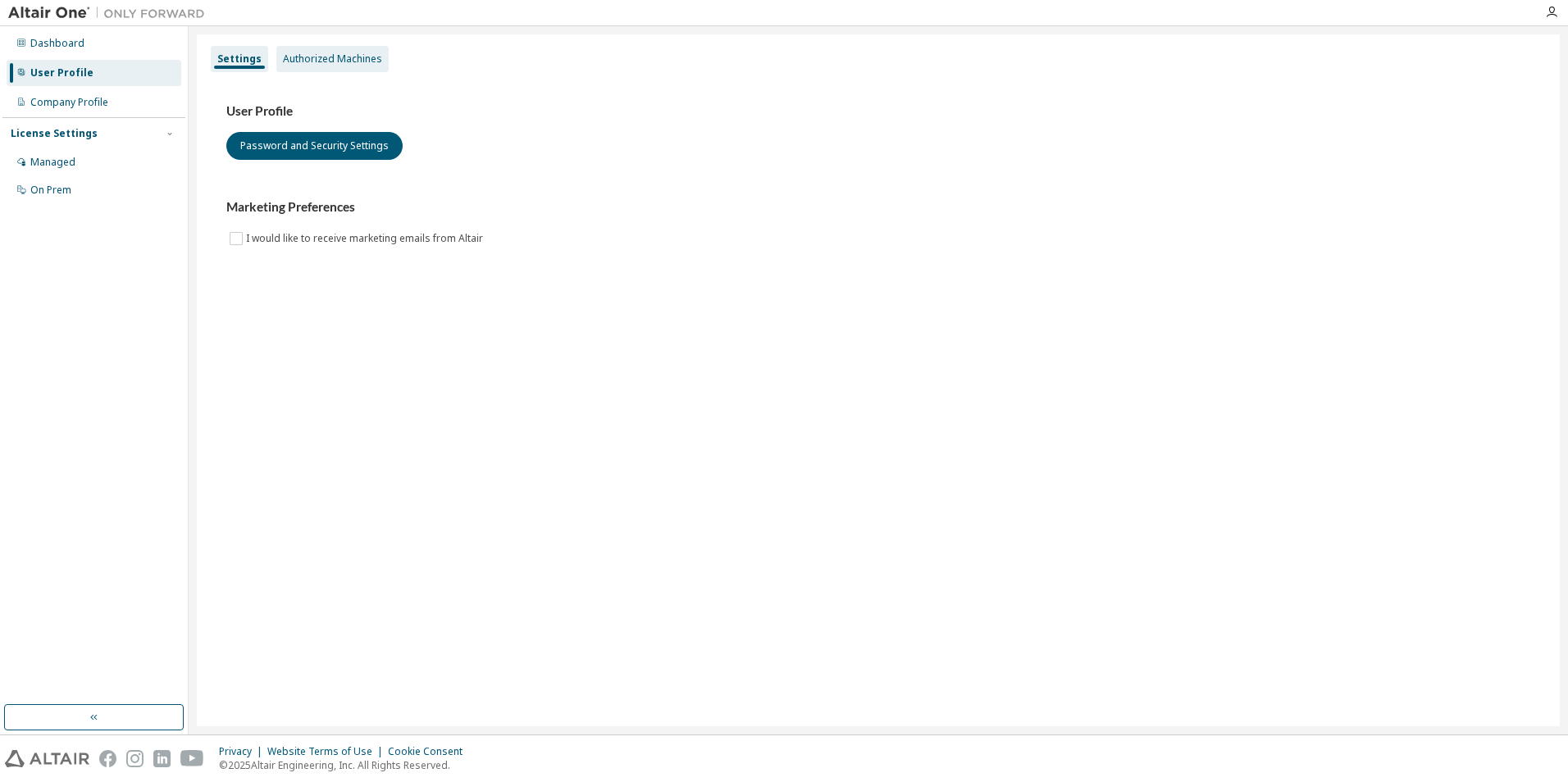
click at [354, 50] on div "Authorized Machines" at bounding box center [333, 59] width 112 height 26
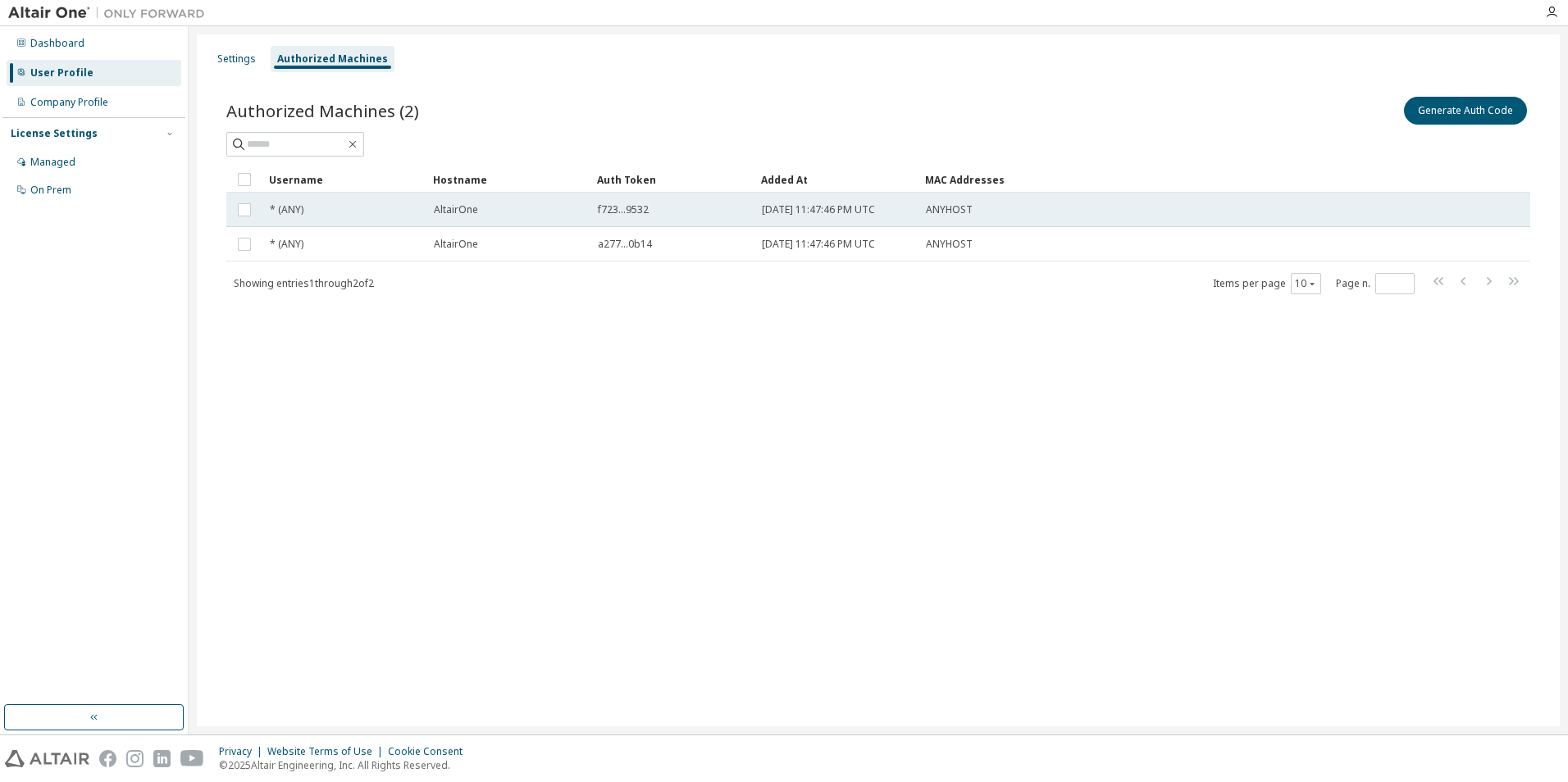
click at [639, 205] on span "f723...9532" at bounding box center [622, 210] width 51 height 13
drag, startPoint x: 644, startPoint y: 210, endPoint x: 635, endPoint y: 210, distance: 9.0
click at [635, 210] on span "f723...9532" at bounding box center [622, 210] width 51 height 13
click at [747, 321] on div "Authorized Machines (2) Generate Auth Code Delete Auth Token Clear Load Save Sa…" at bounding box center [878, 206] width 1343 height 264
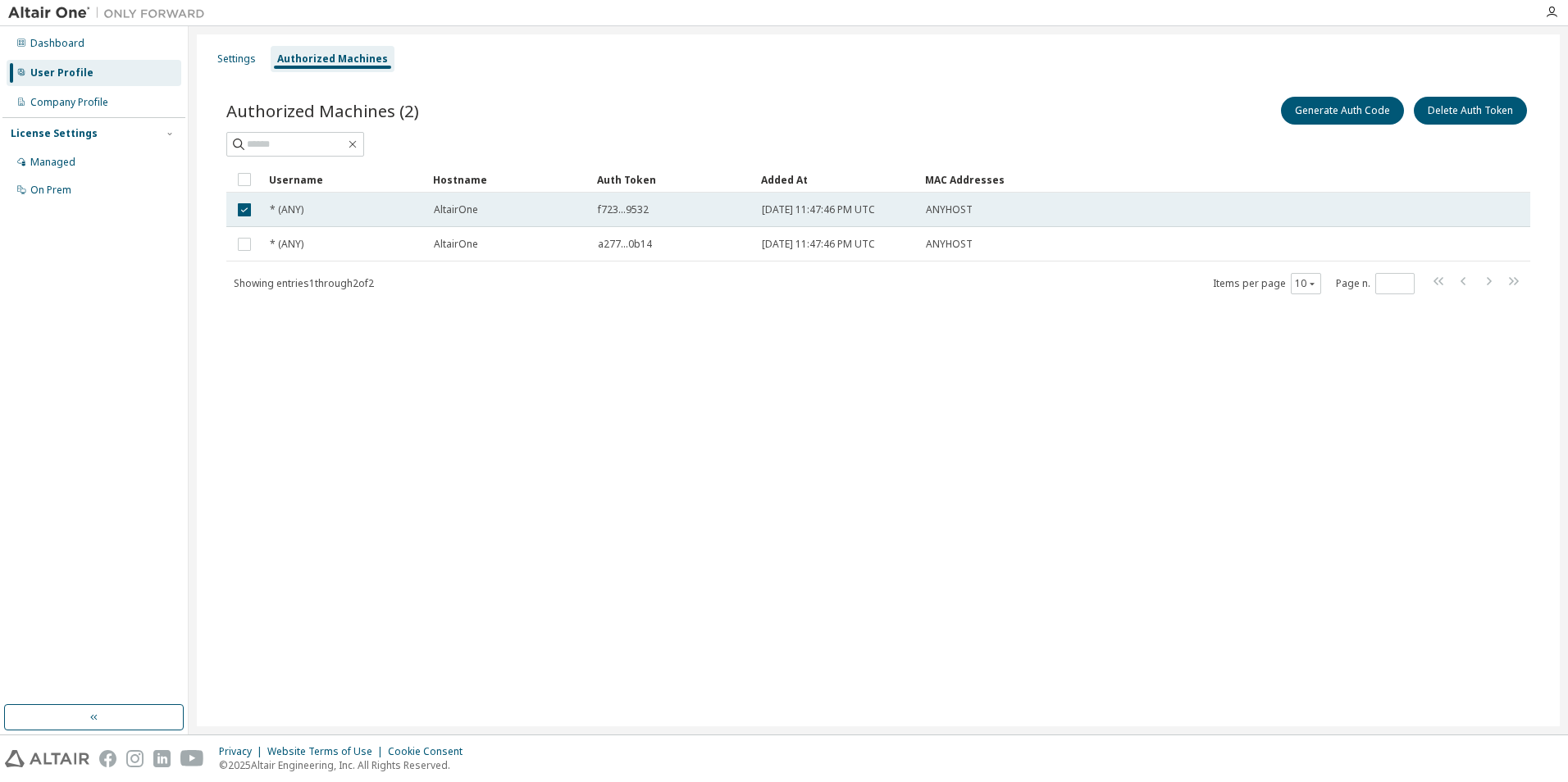
click at [342, 217] on td "* (ANY)" at bounding box center [344, 210] width 164 height 34
